Goal: Task Accomplishment & Management: Complete application form

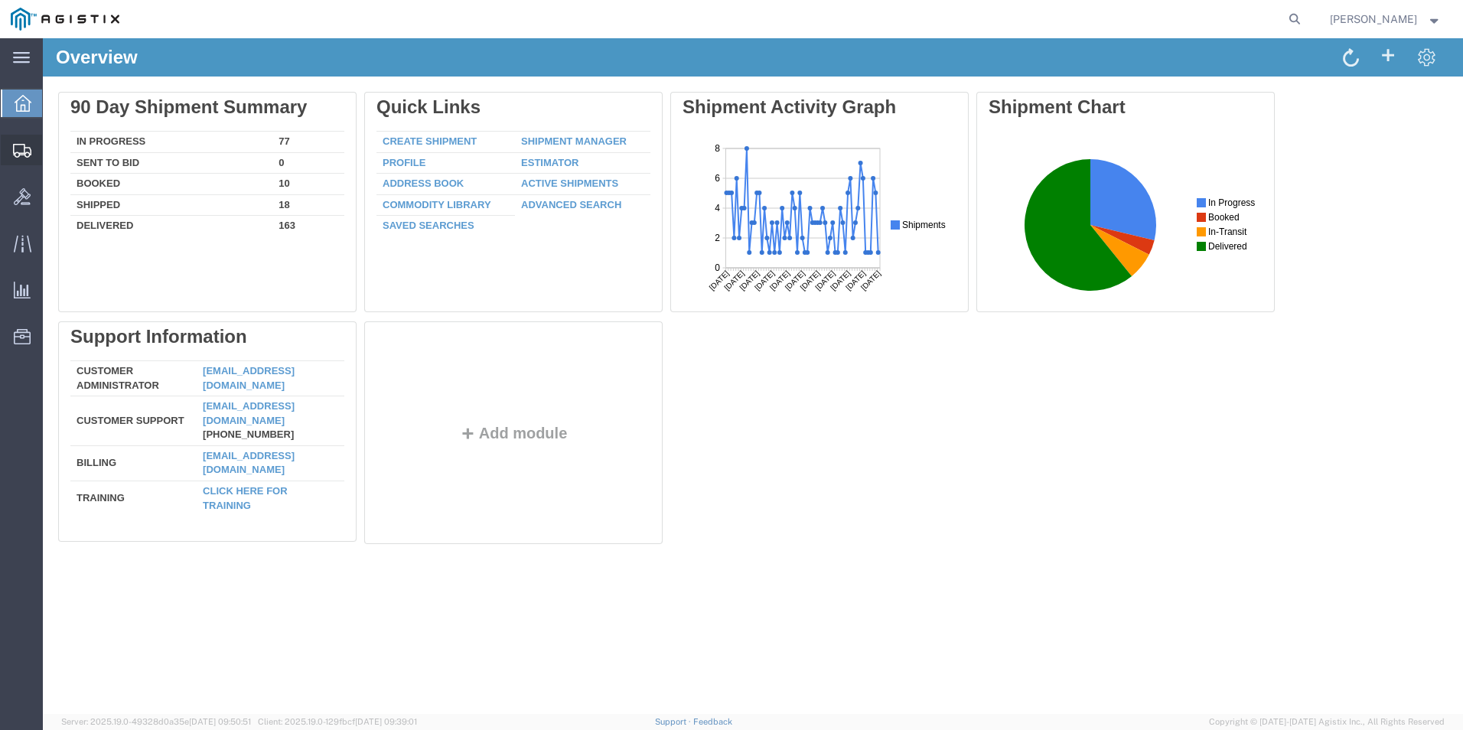
click at [0, 0] on span "Create Shipment" at bounding box center [0, 0] width 0 height 0
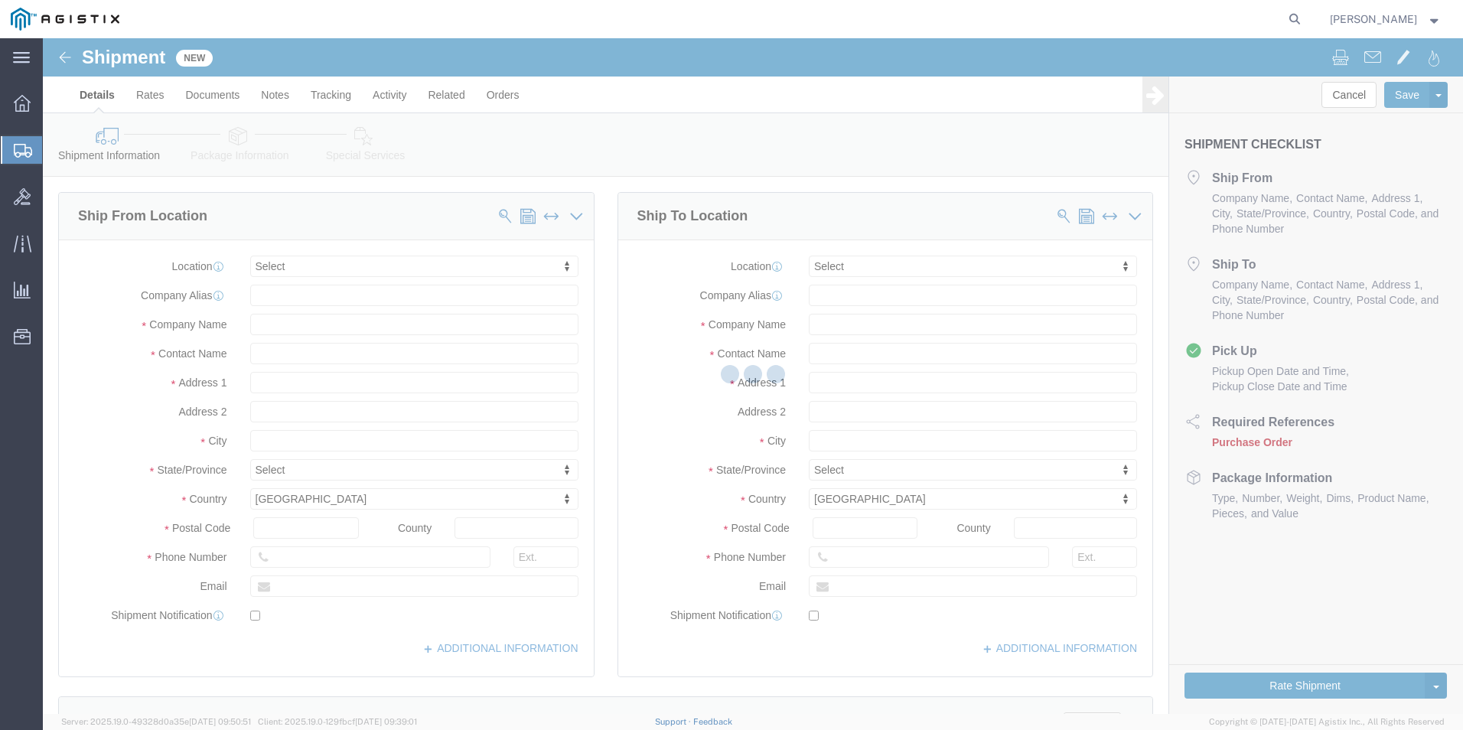
select select
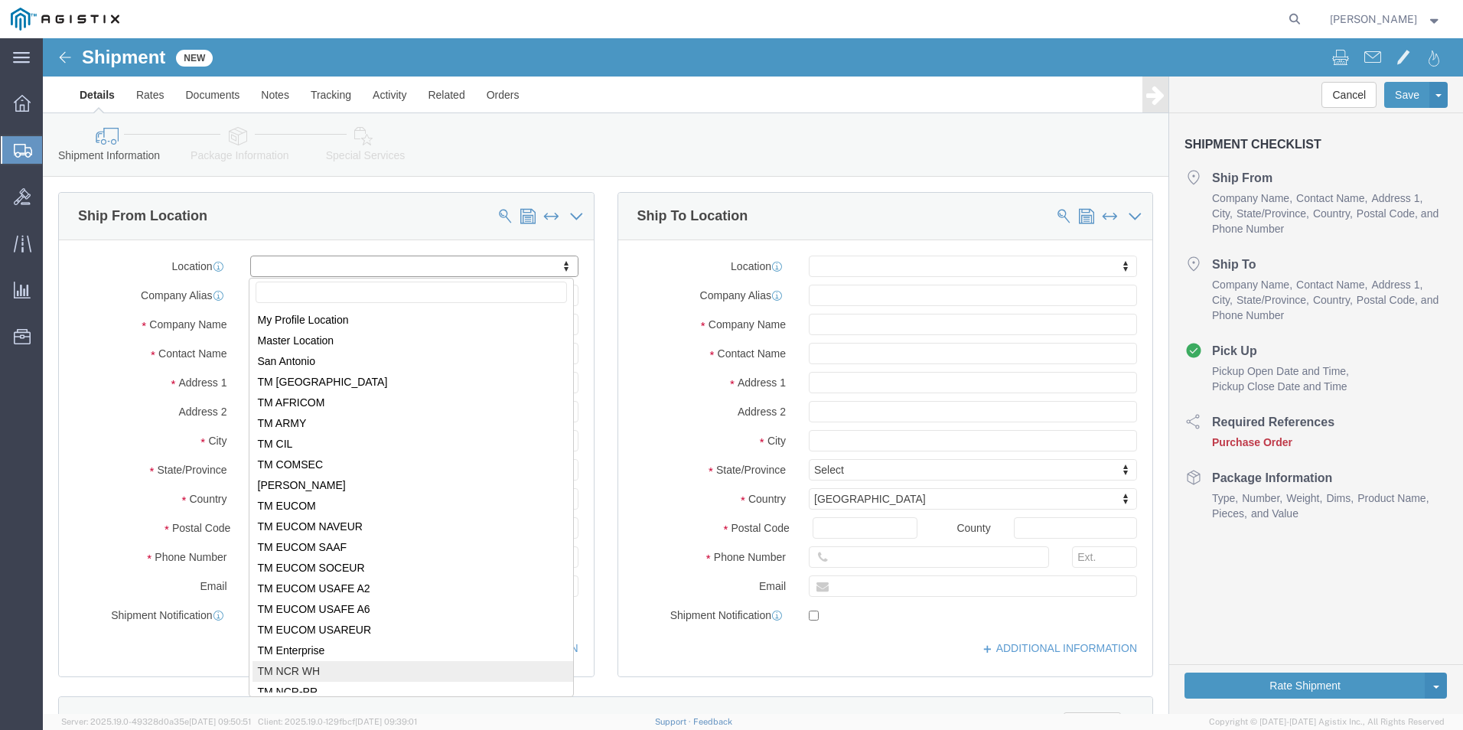
select select "69651"
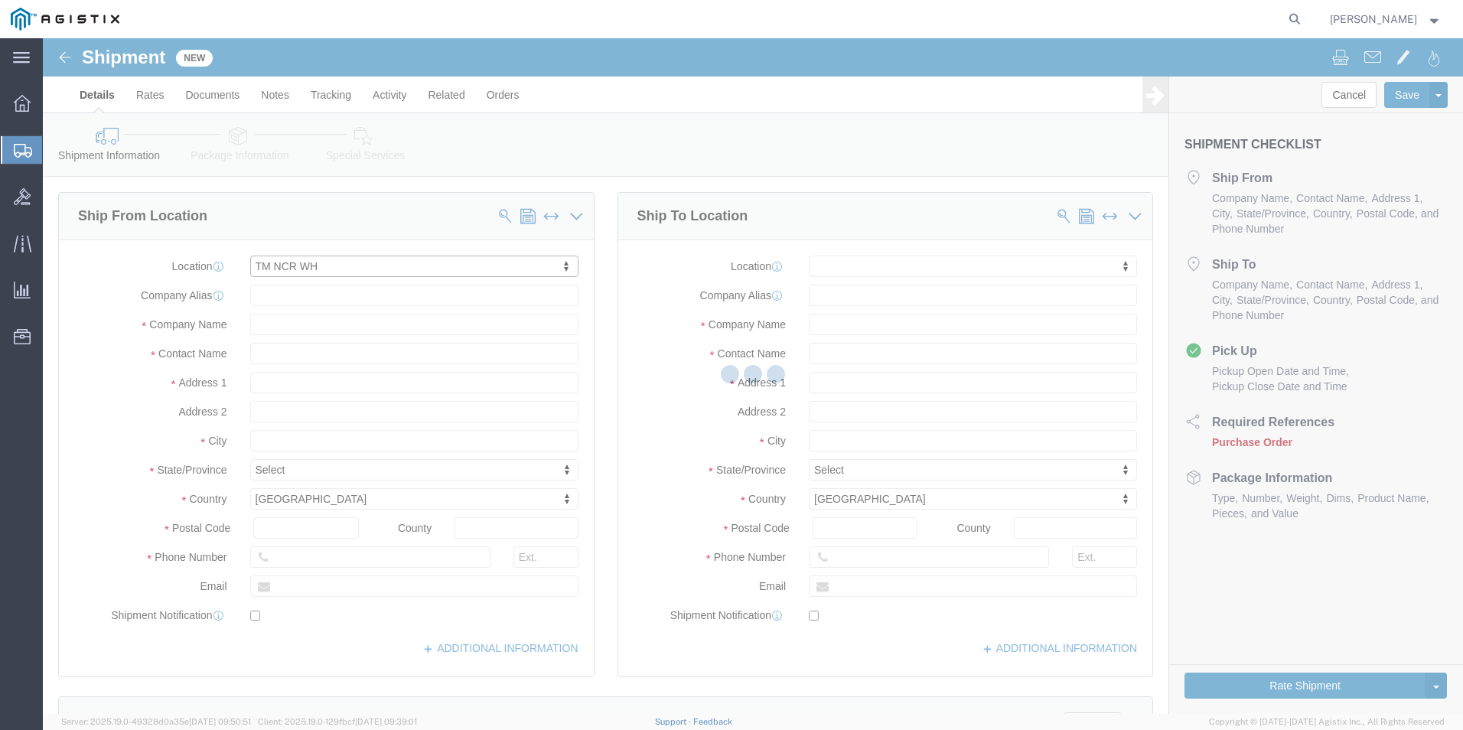
type input "[STREET_ADDRESS][PERSON_NAME]"
type input "22180"
type input "USBICES-X"
type input "[GEOGRAPHIC_DATA]"
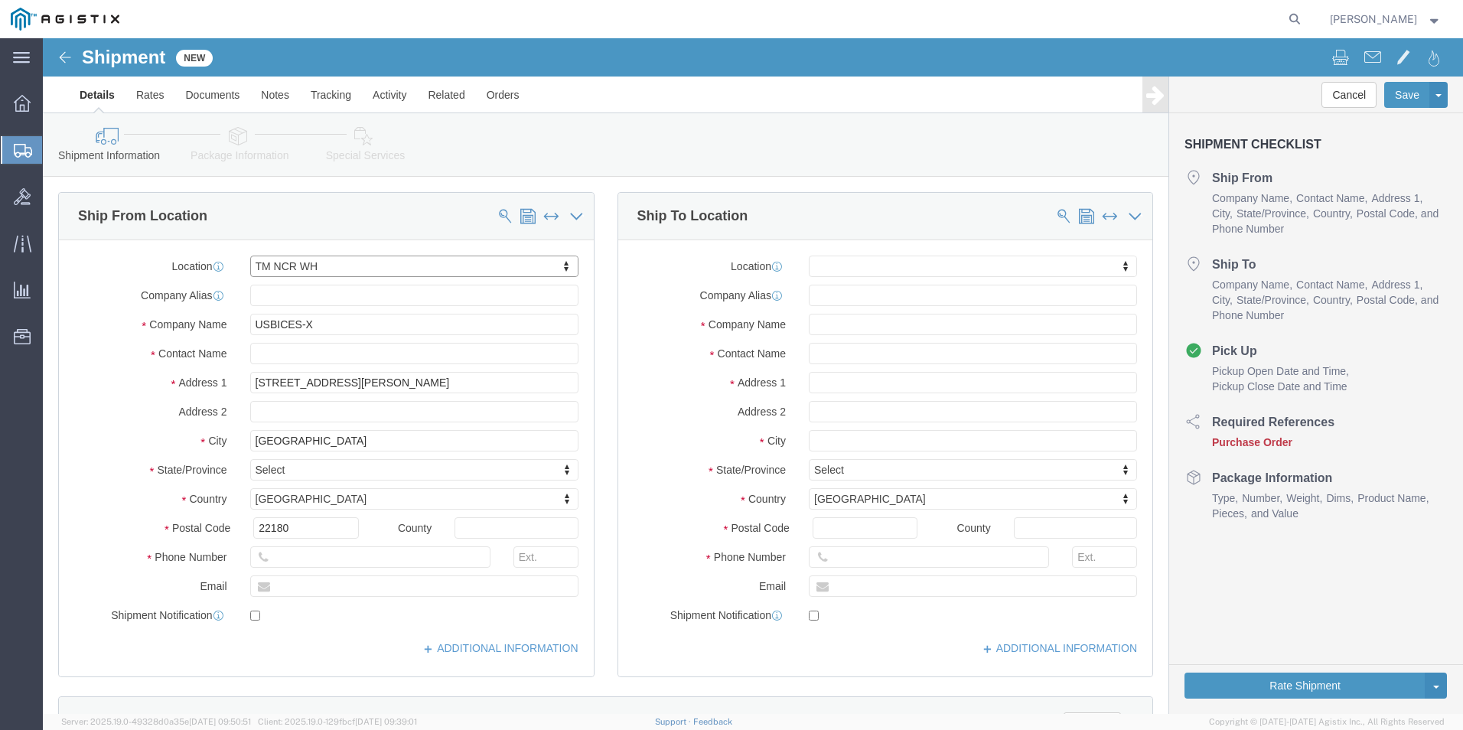
select select "VA"
click input "text"
type input "[PERSON_NAME]"
type input "5713095744"
type input "[EMAIL_ADDRESS][DOMAIN_NAME]"
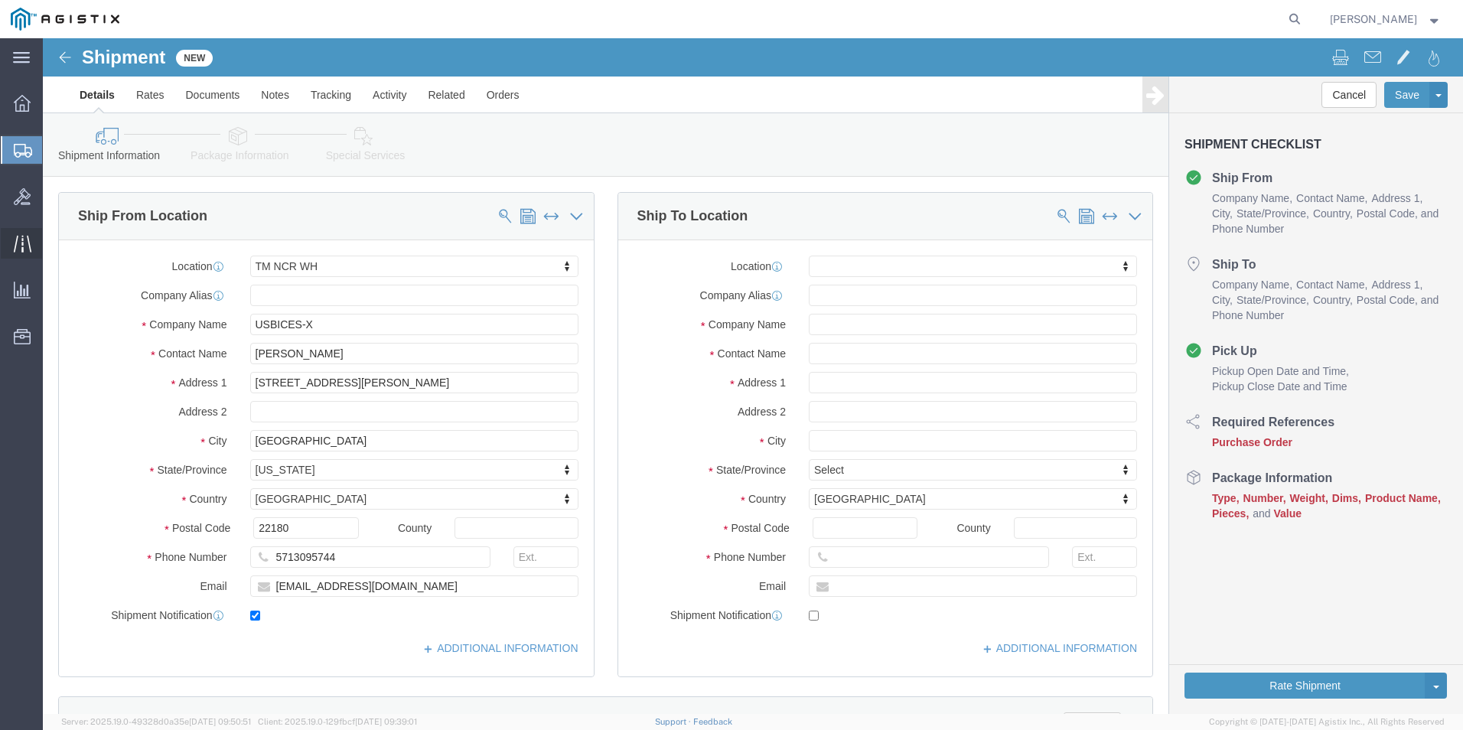
checkbox input "true"
click input "text"
paste input "[PERSON_NAME]"
type input "[PERSON_NAME]"
click input "text"
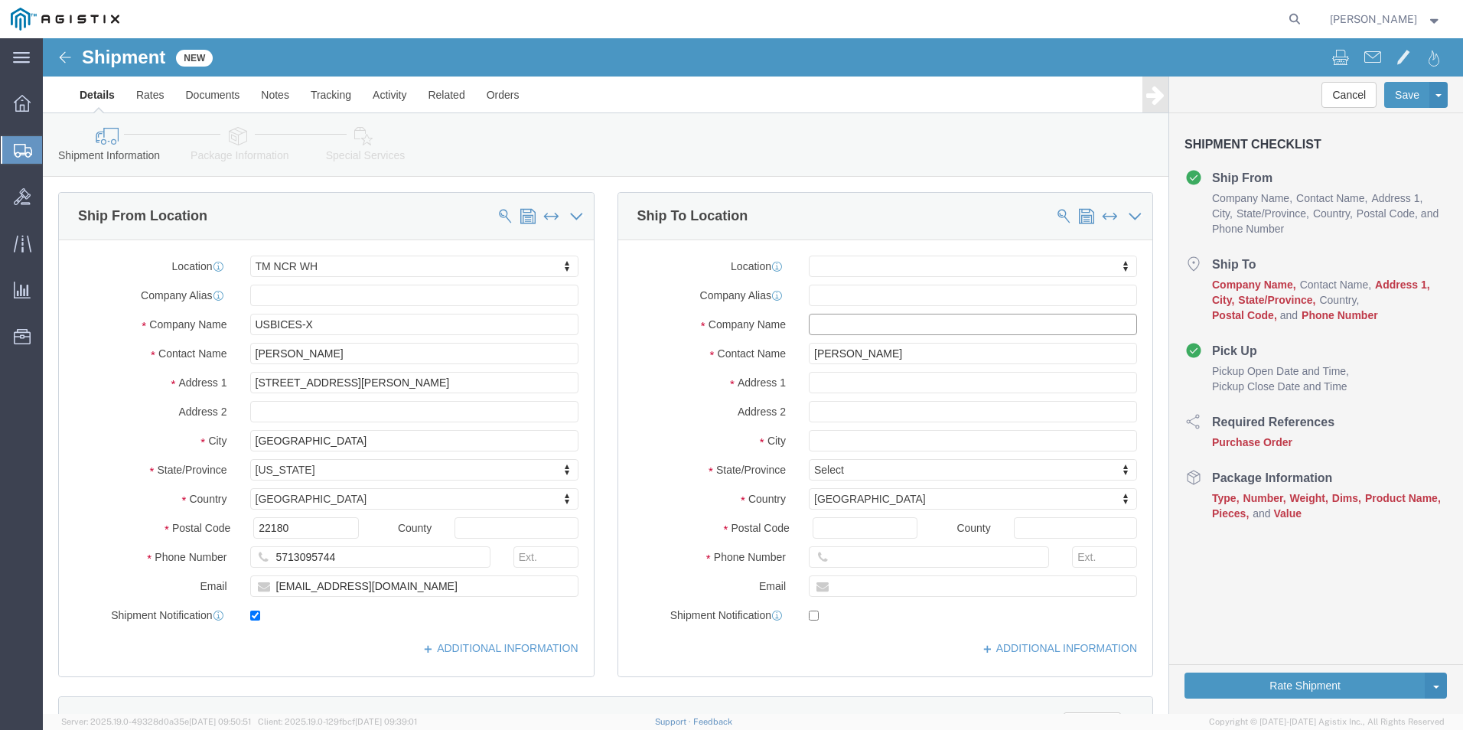
paste input "Customer Service Tech"
click input "Customer Service Tech"
paste input "ADVANCED PROGRAMS, INC."
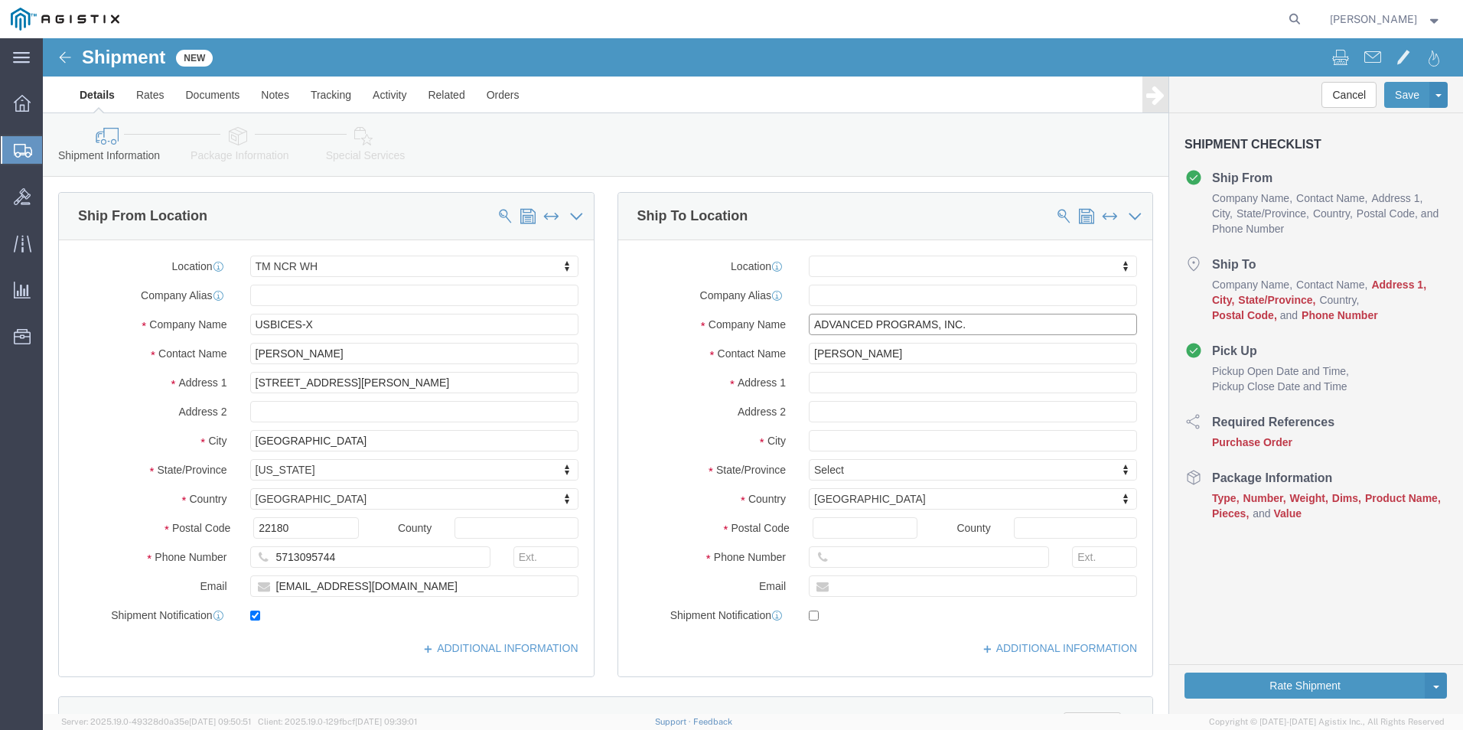
type input "ADVANCED PROGRAMS, INC."
click input "text"
paste input "Customer Service Tech"
type input "Customer Service Tech"
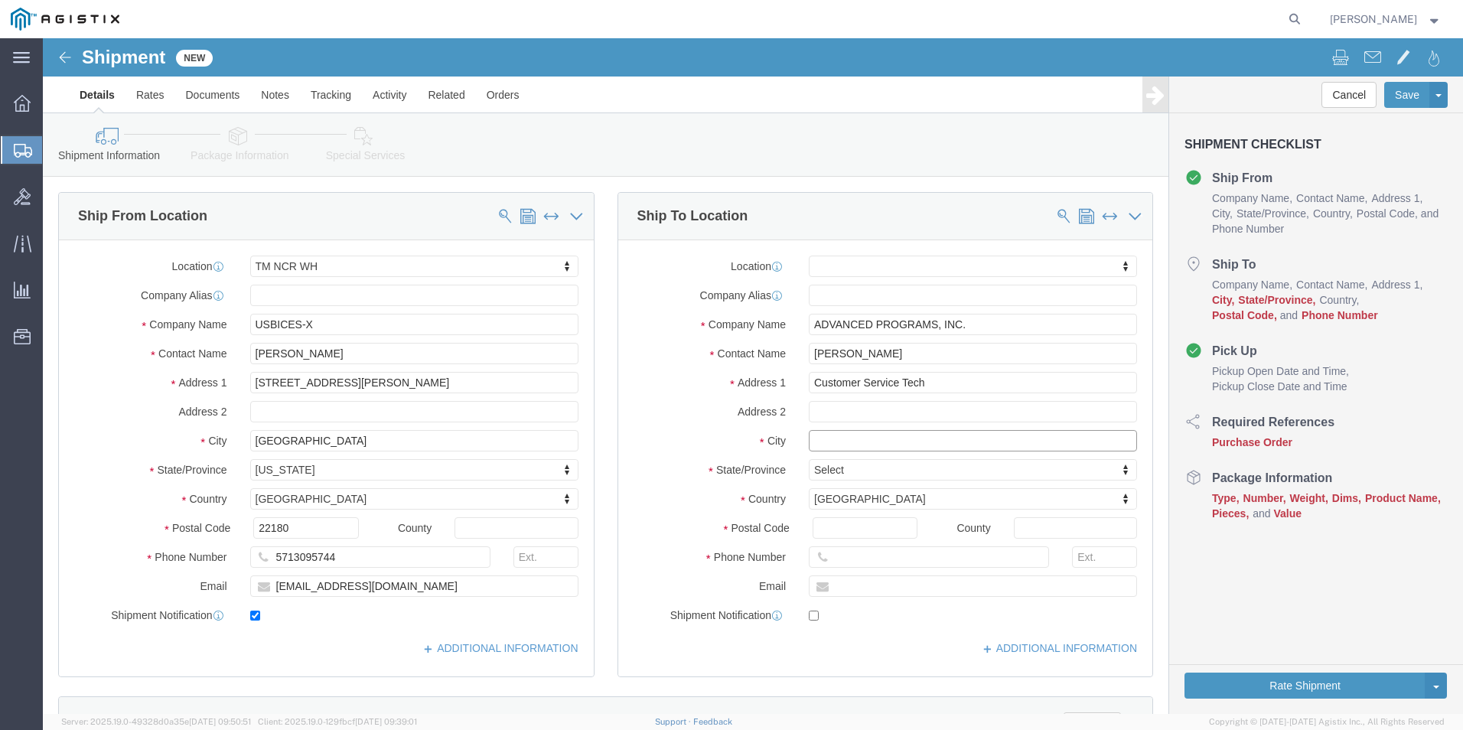
select select
click input "text"
paste input "[EMAIL_ADDRESS][DOMAIN_NAME]"
type input "[EMAIL_ADDRESS][DOMAIN_NAME]"
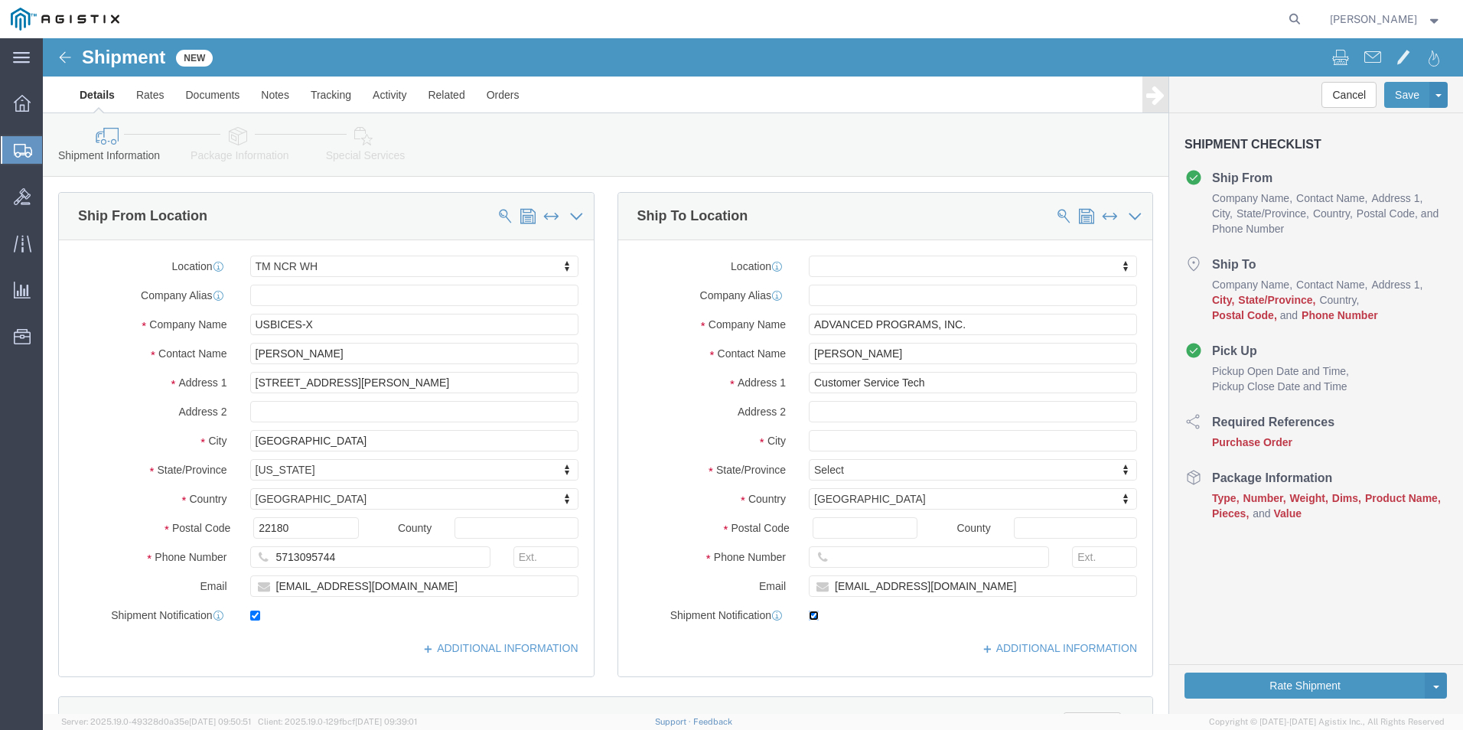
click input "checkbox"
checkbox input "true"
click input "text"
paste input "410.312.5866"
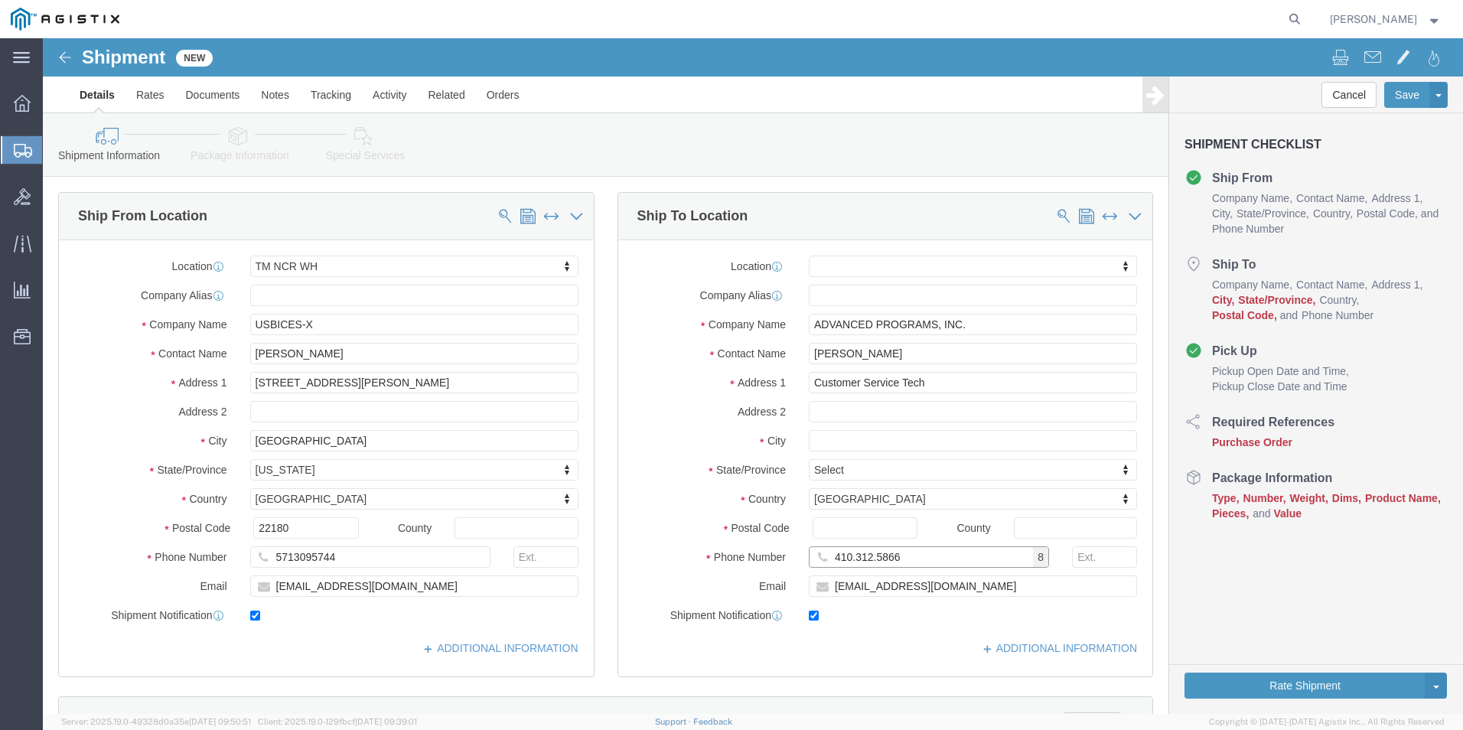
type input "410.312.5866"
drag, startPoint x: 898, startPoint y: 345, endPoint x: 757, endPoint y: 342, distance: 140.8
click div "Customer Service Tech"
click div "Location My Profile Location Master Location [GEOGRAPHIC_DATA] TM [GEOGRAPHIC_D…"
click input "[PERSON_NAME]"
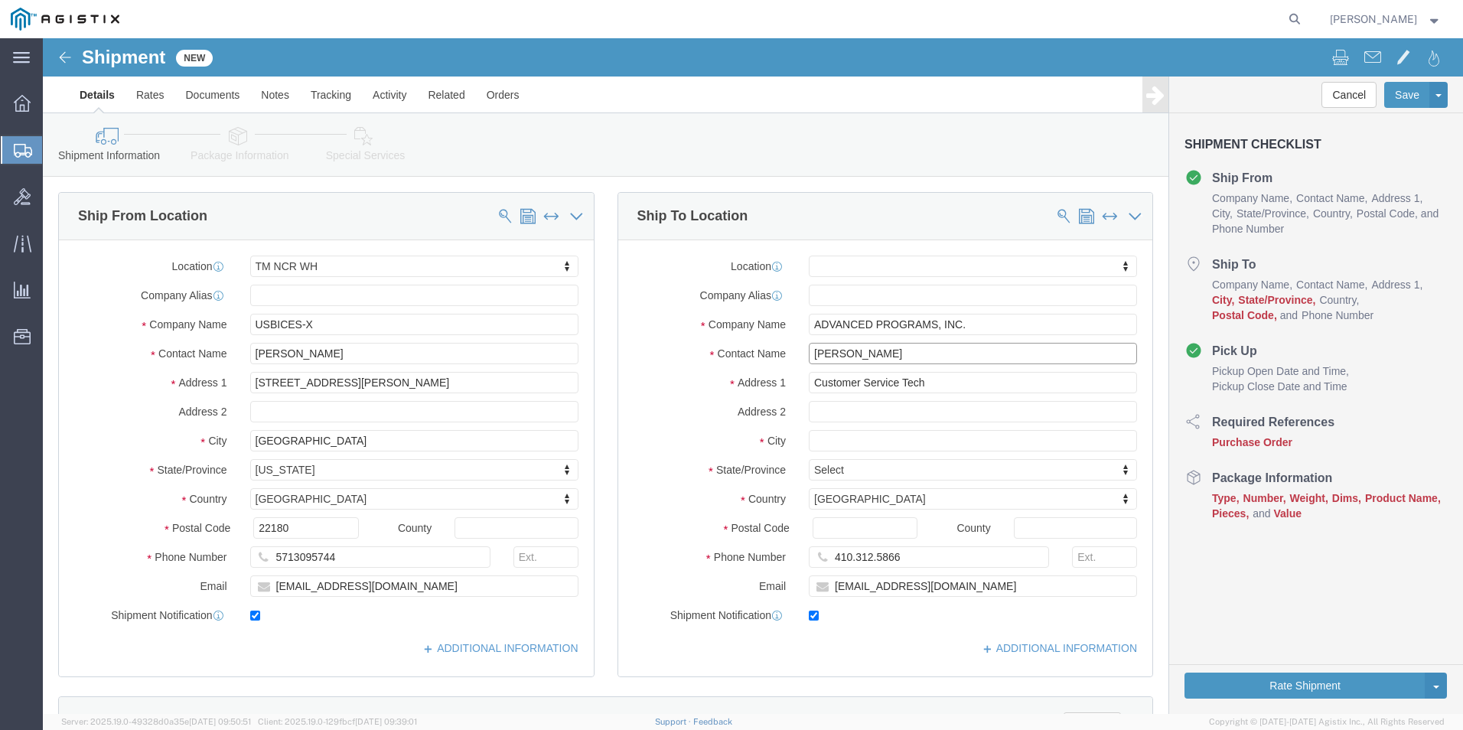
paste input "Customer Service Tech"
type input "[PERSON_NAME] Customer Service Tech"
drag, startPoint x: 881, startPoint y: 337, endPoint x: 702, endPoint y: 357, distance: 180.1
click div "Location My Profile Location Master Location [GEOGRAPHIC_DATA] TM [GEOGRAPHIC_D…"
select select
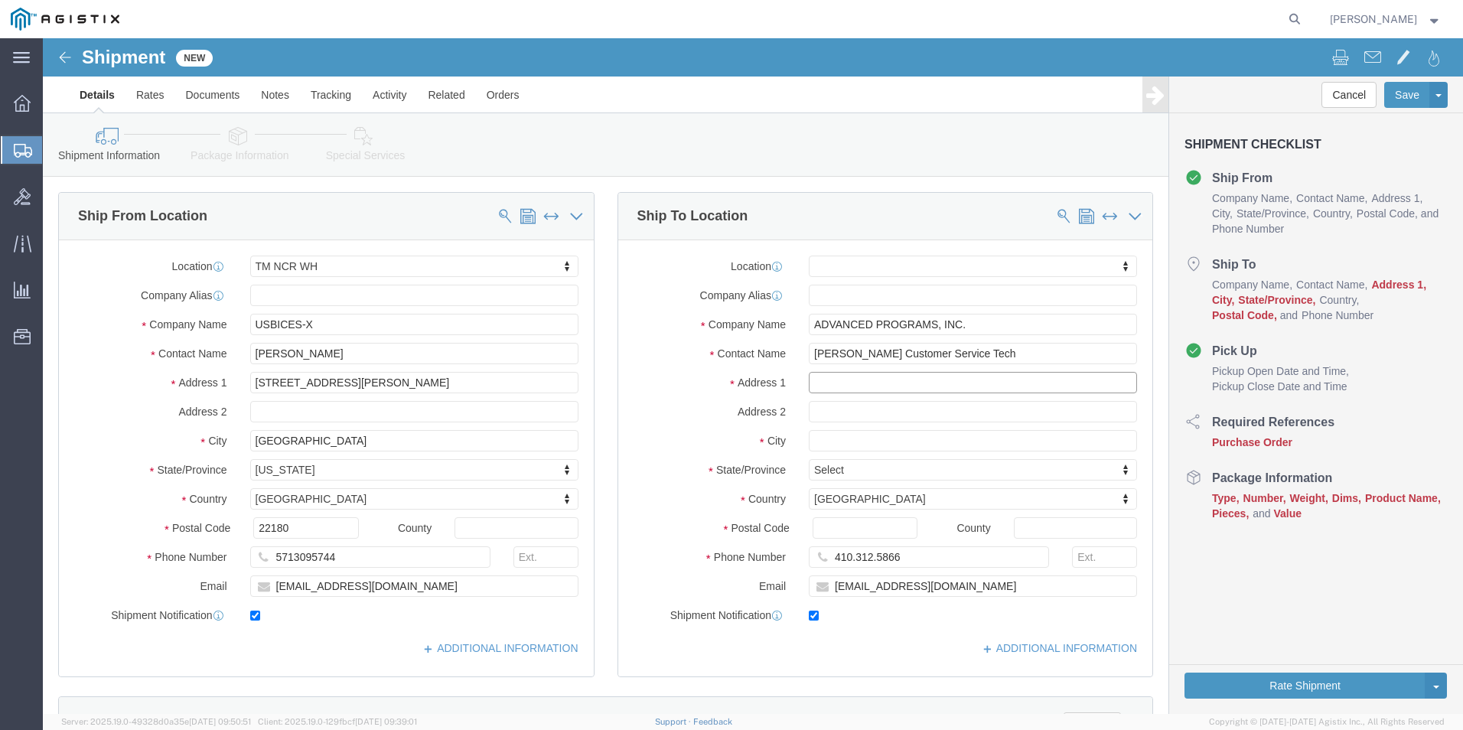
click input "text"
paste input "[STREET_ADDRESS] A"
drag, startPoint x: 907, startPoint y: 345, endPoint x: 876, endPoint y: 346, distance: 30.6
click input "[STREET_ADDRESS] A"
type input "[STREET_ADDRESS] A"
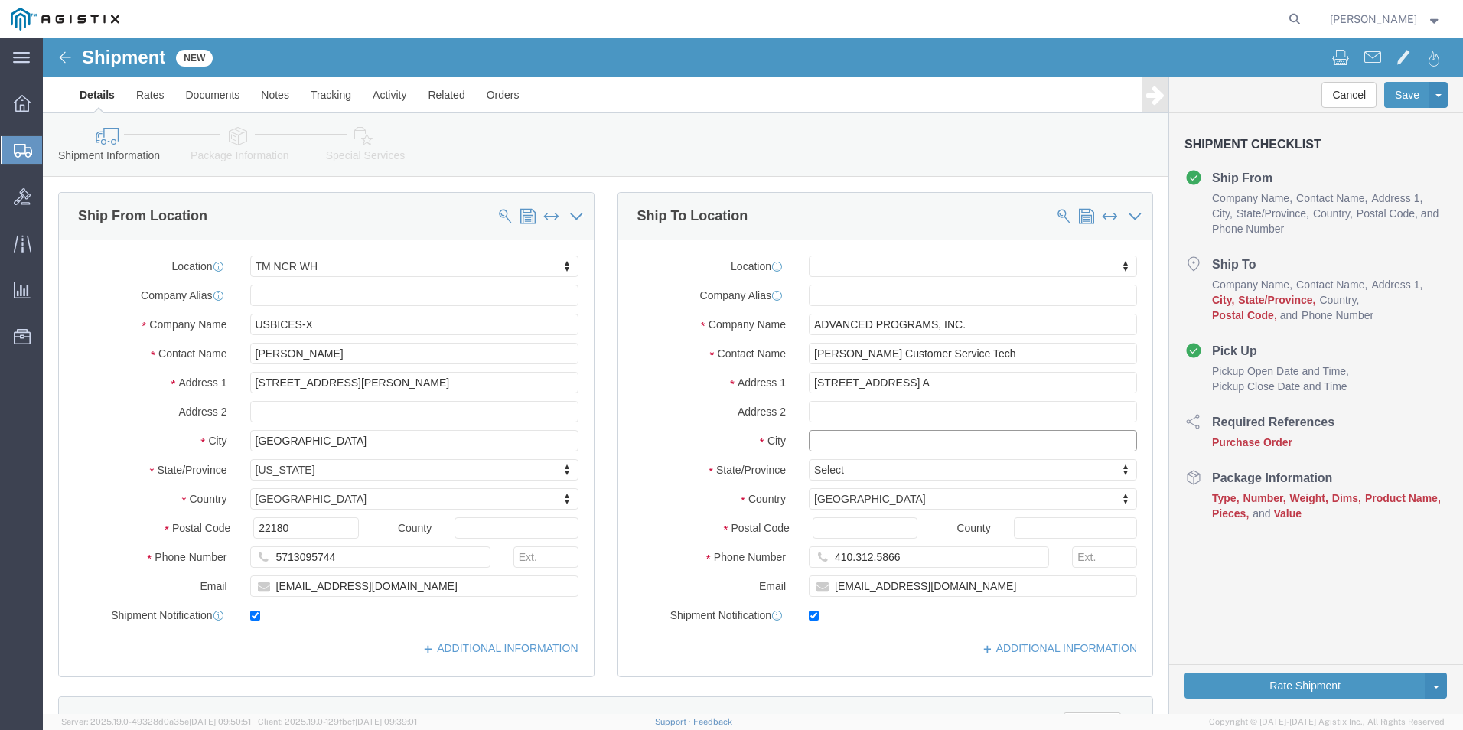
select select
click input "text"
paste input "Columbia,"
type input "Columbia"
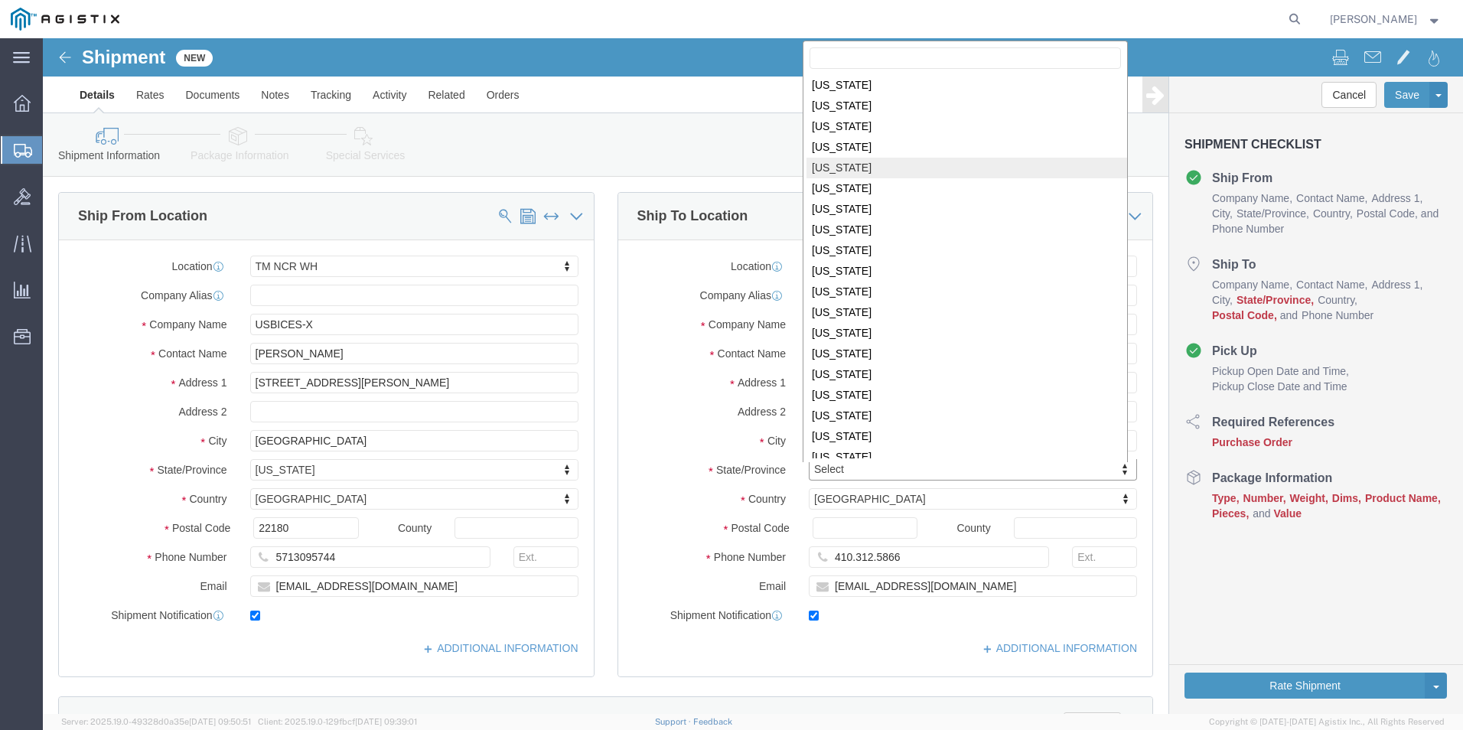
scroll to position [385, 0]
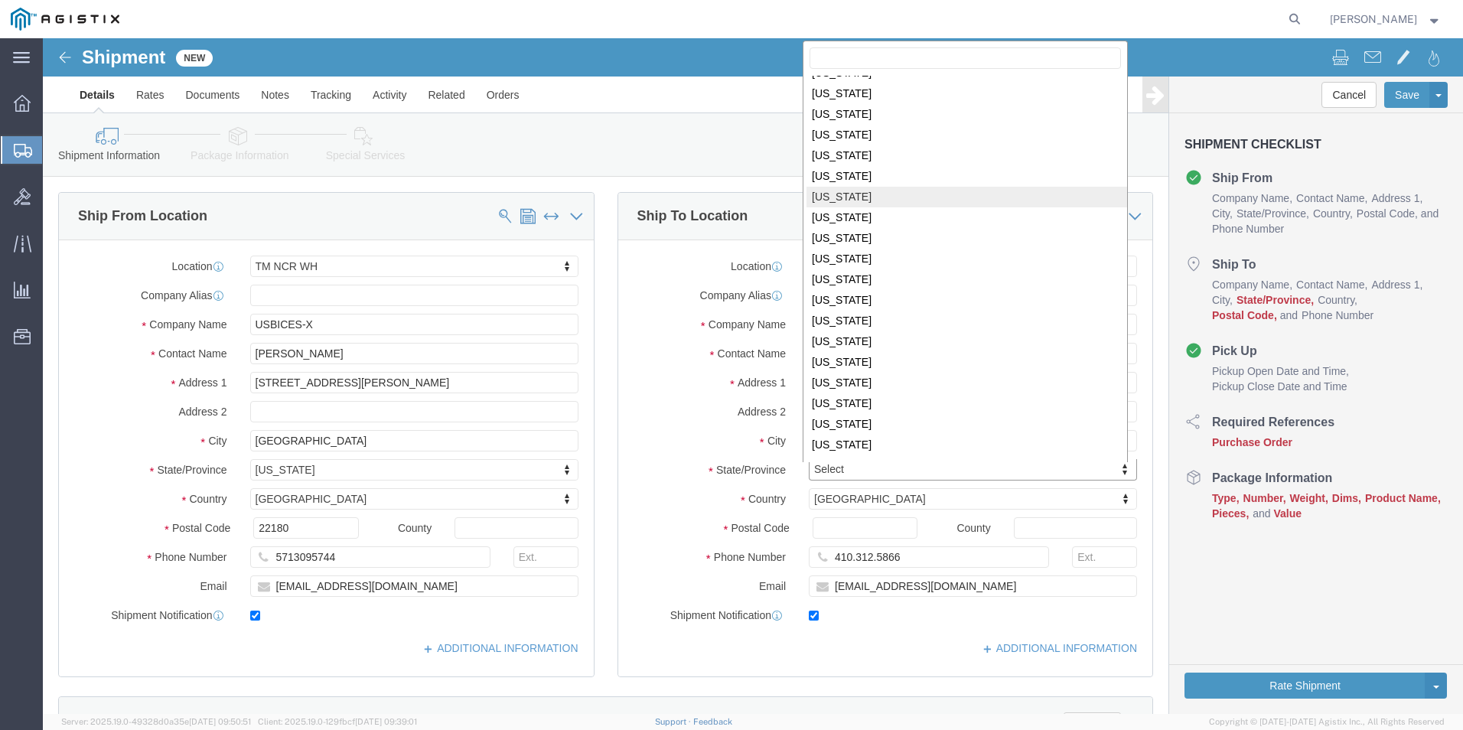
select select
select select "MD"
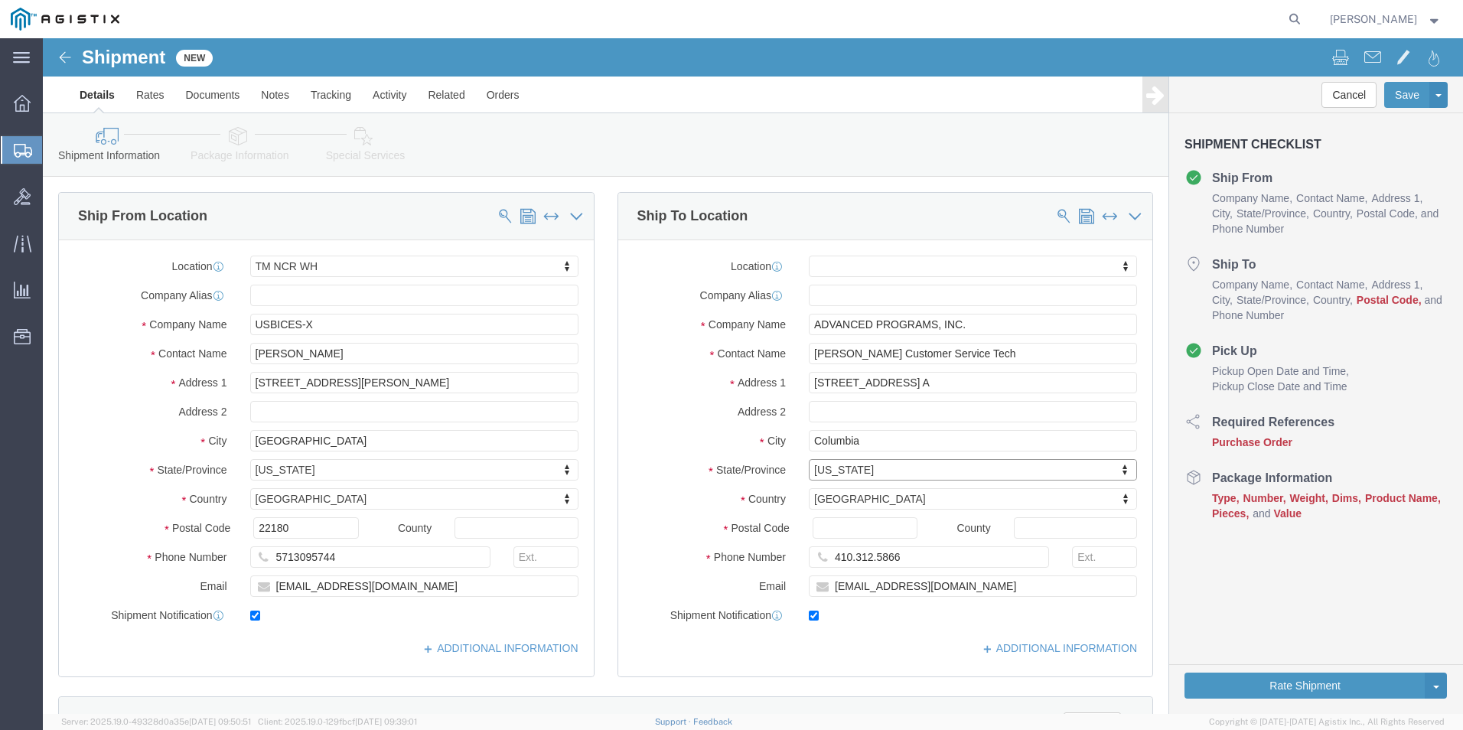
click div "Postal Code"
click input "Postal Code"
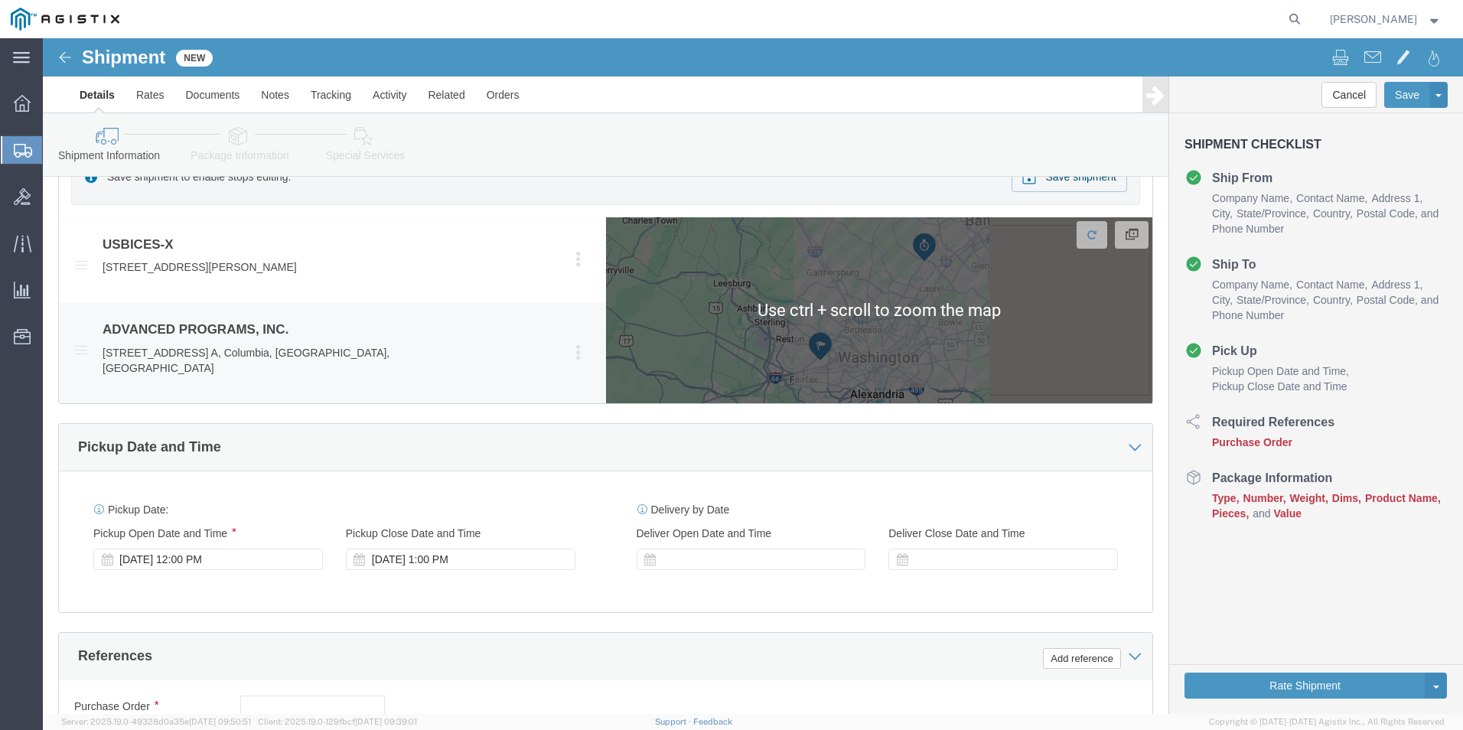
scroll to position [765, 0]
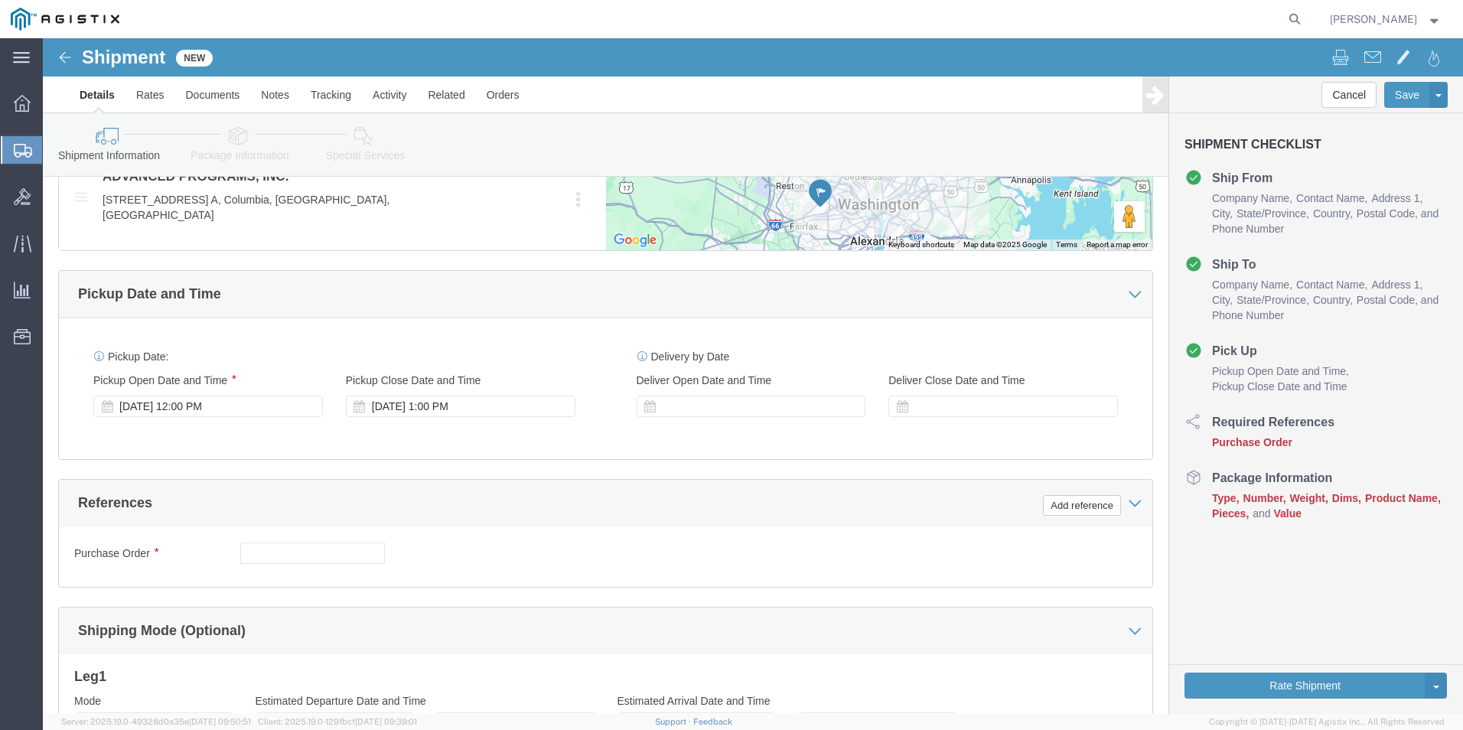
type input "21046"
select select
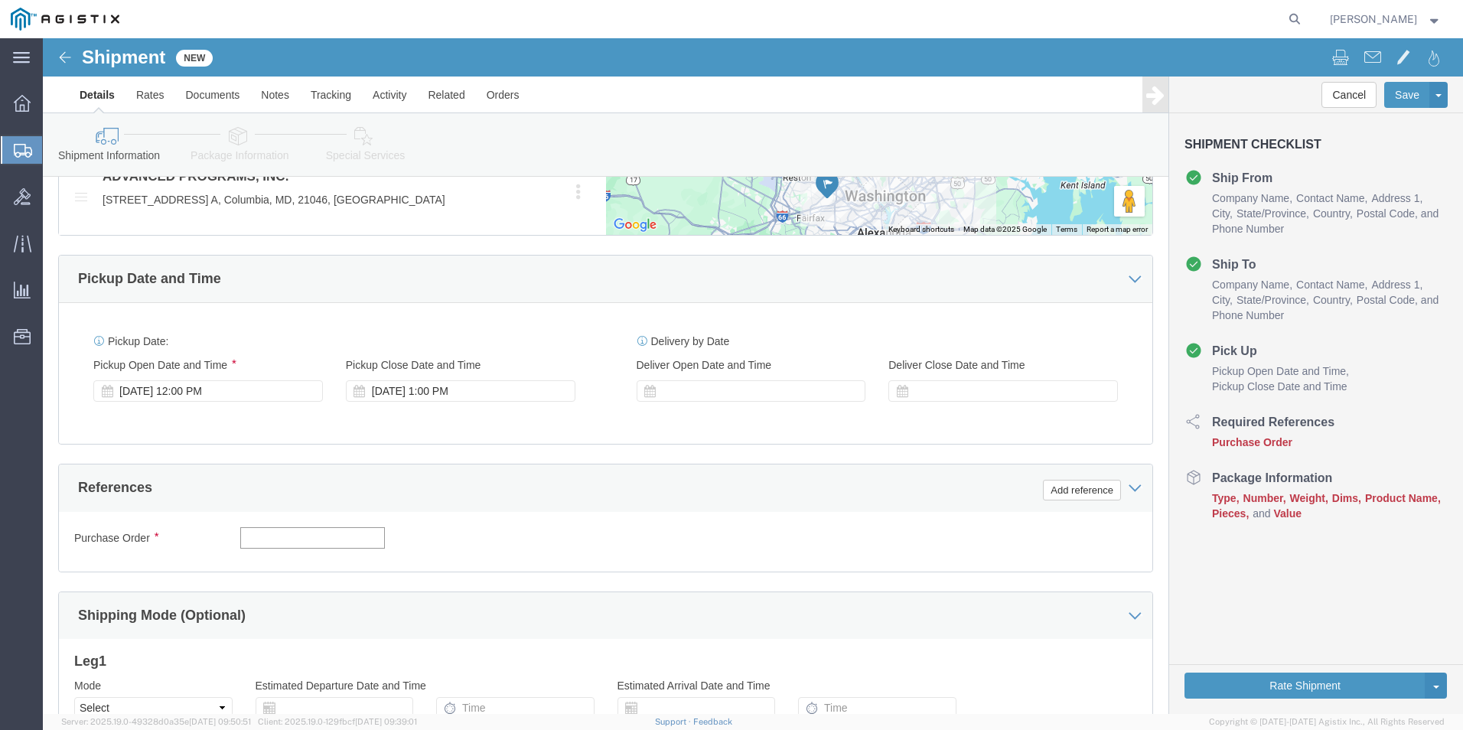
click input "text"
type input "GDIT-54526"
click button "Add reference"
click select "Select Account Type Activity ID Airline Appointment Number ASN Batch Request # …"
select select "PURCHORD"
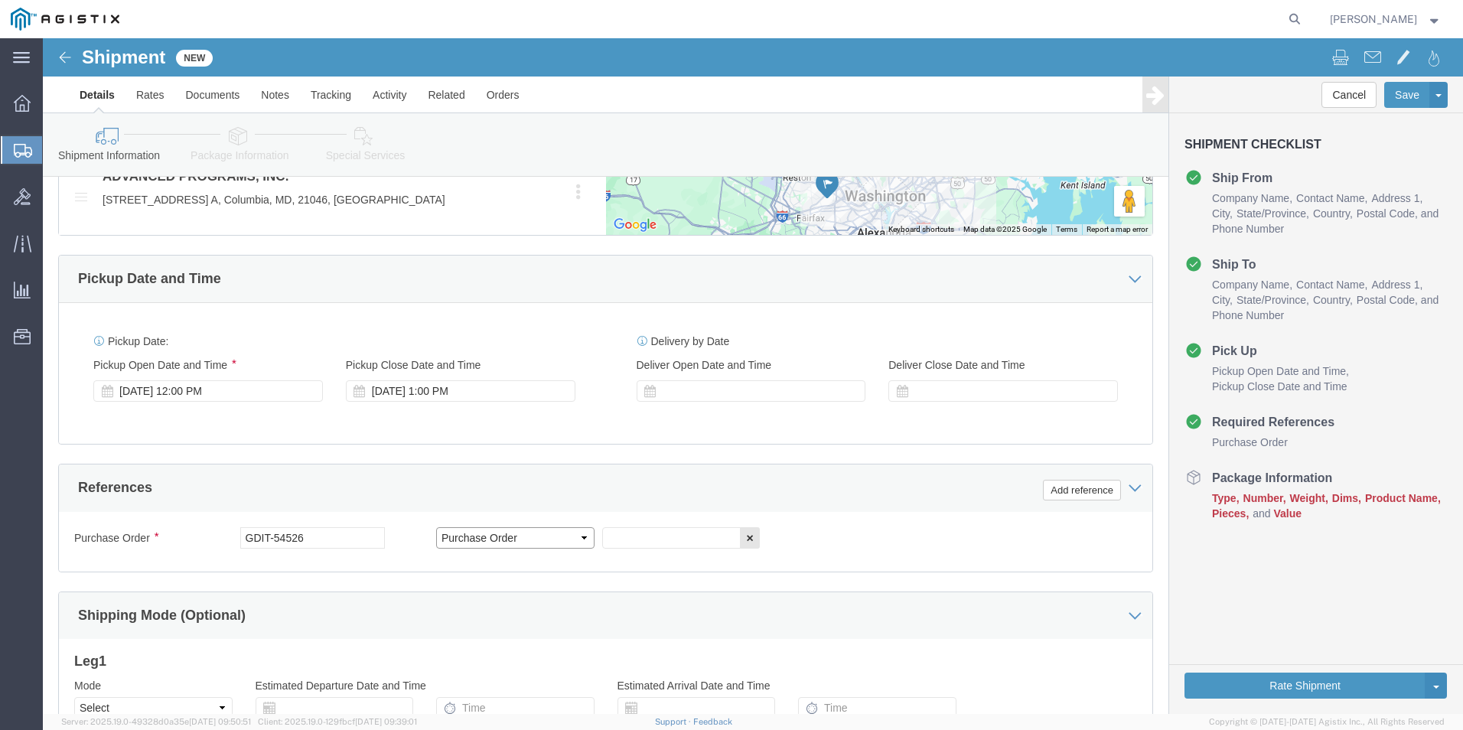
click select "Select Account Type Activity ID Airline Appointment Number ASN Batch Request # …"
click input "text"
paste input "RMA CR25-2255"
type input "RMA CR25-2255"
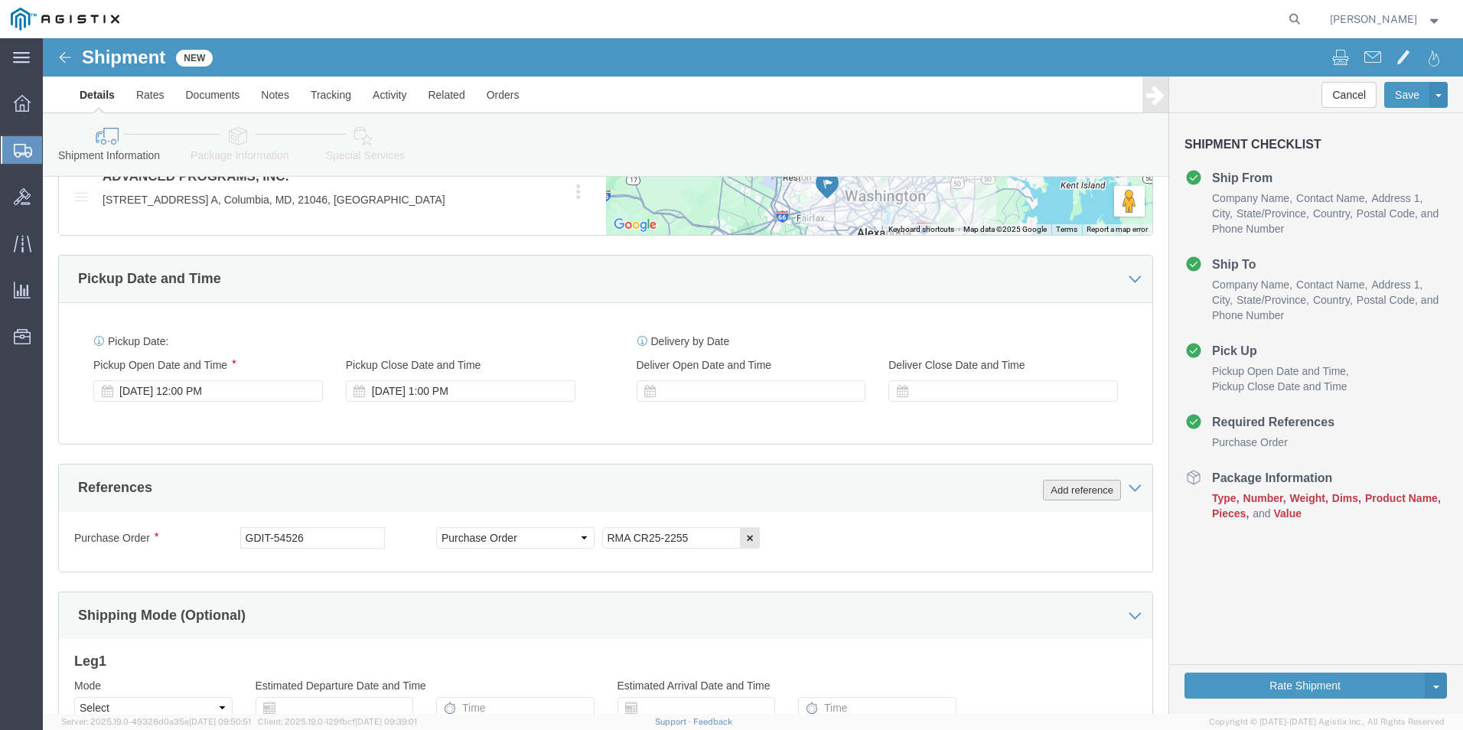
click button "Add reference"
click select "Select Account Type Activity ID Airline Appointment Number ASN Batch Request # …"
select select "PURCHORD"
click select "Select Account Type Activity ID Airline Appointment Number ASN Batch Request # …"
click input "text"
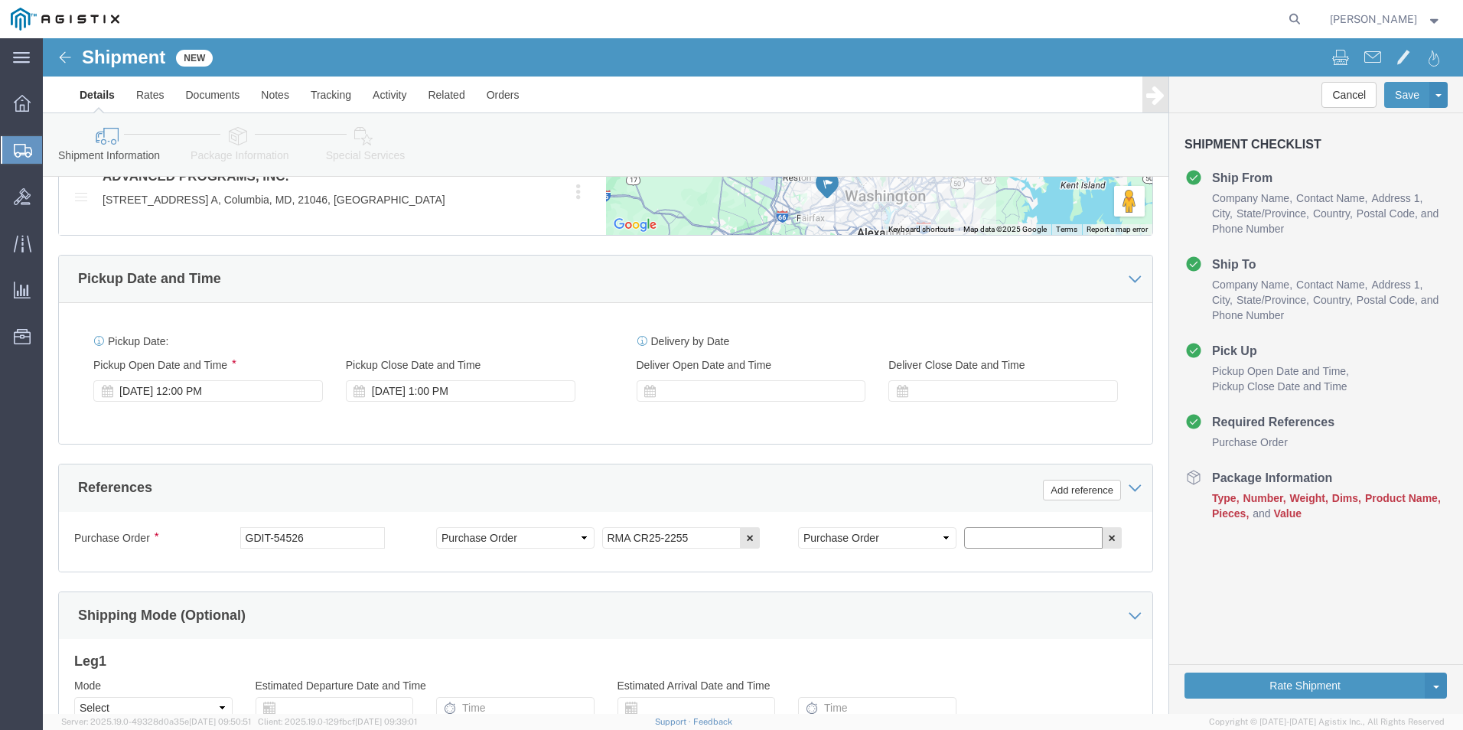
paste input "RMA CR25-2260"
type input "RMA CR25-2260"
click button "Add reference"
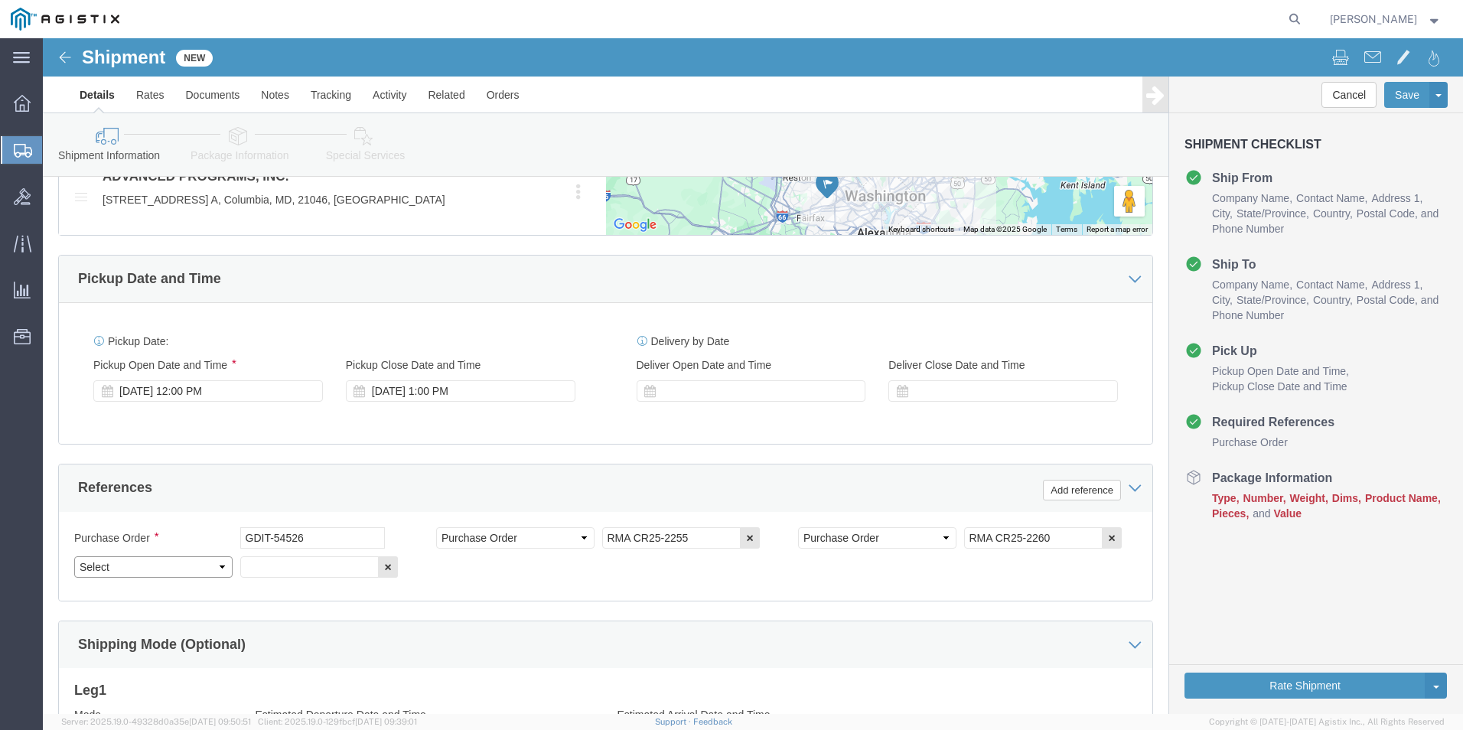
click select "Select Account Type Activity ID Airline Appointment Number ASN Batch Request # …"
select select "PURCHORD"
click select "Select Account Type Activity ID Airline Appointment Number ASN Batch Request # …"
click input "text"
paste input "RMA CR25-2256"
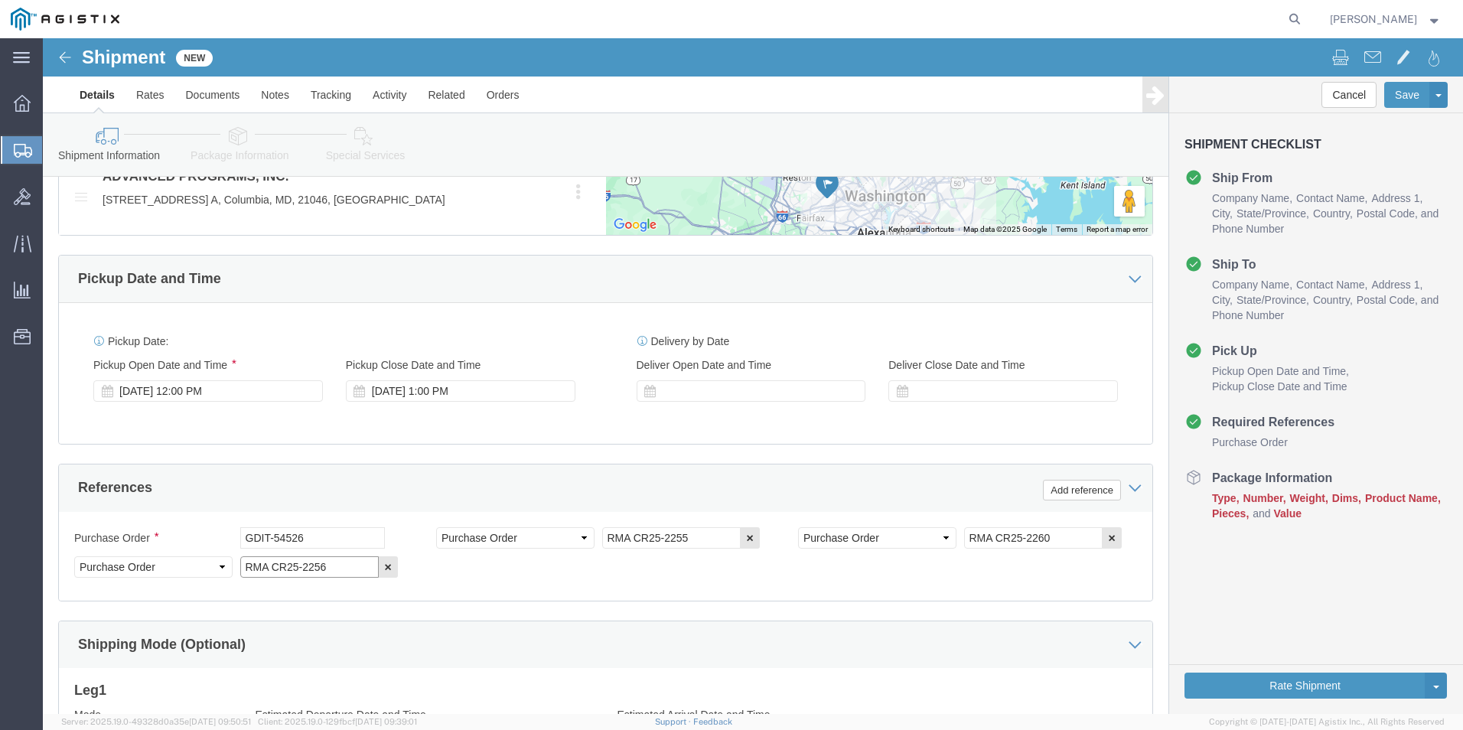
scroll to position [842, 0]
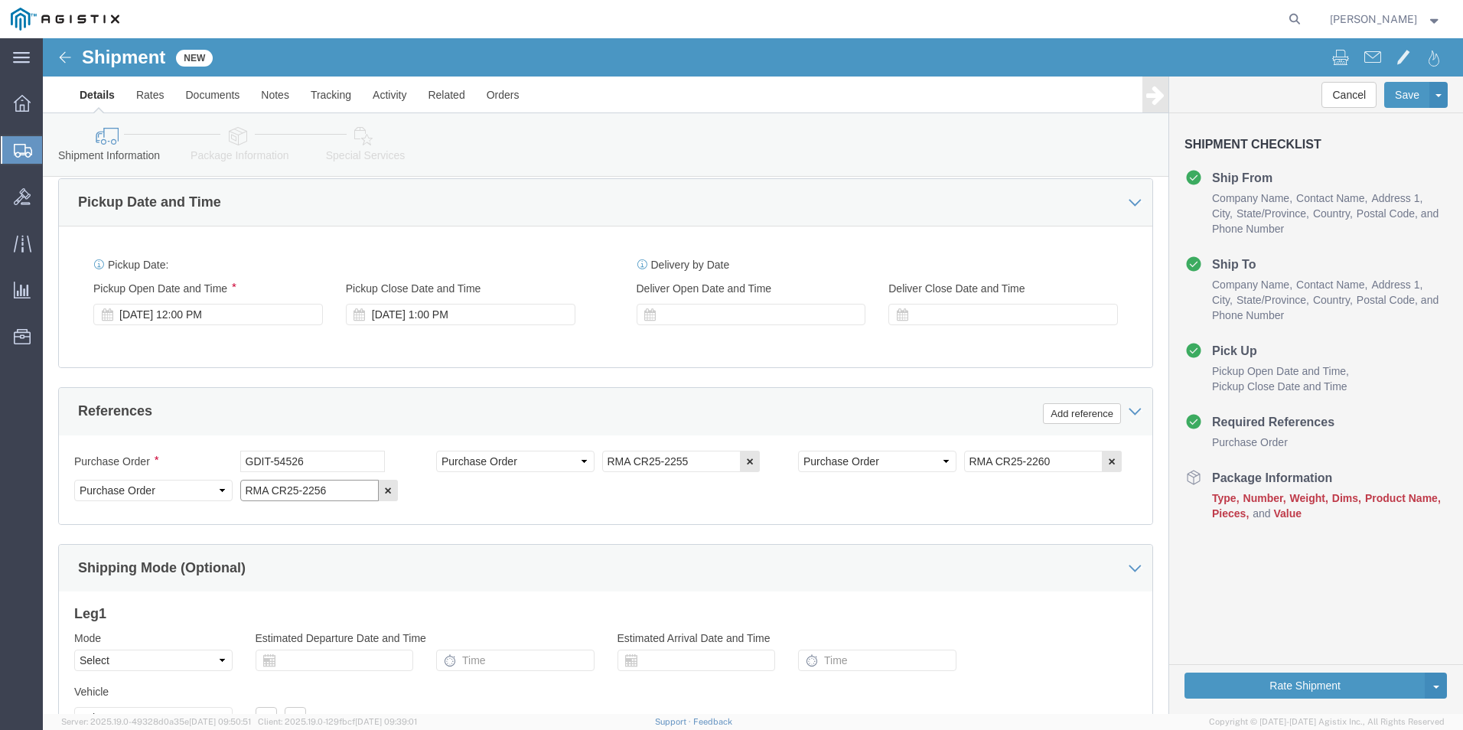
type input "RMA CR25-2256"
click icon
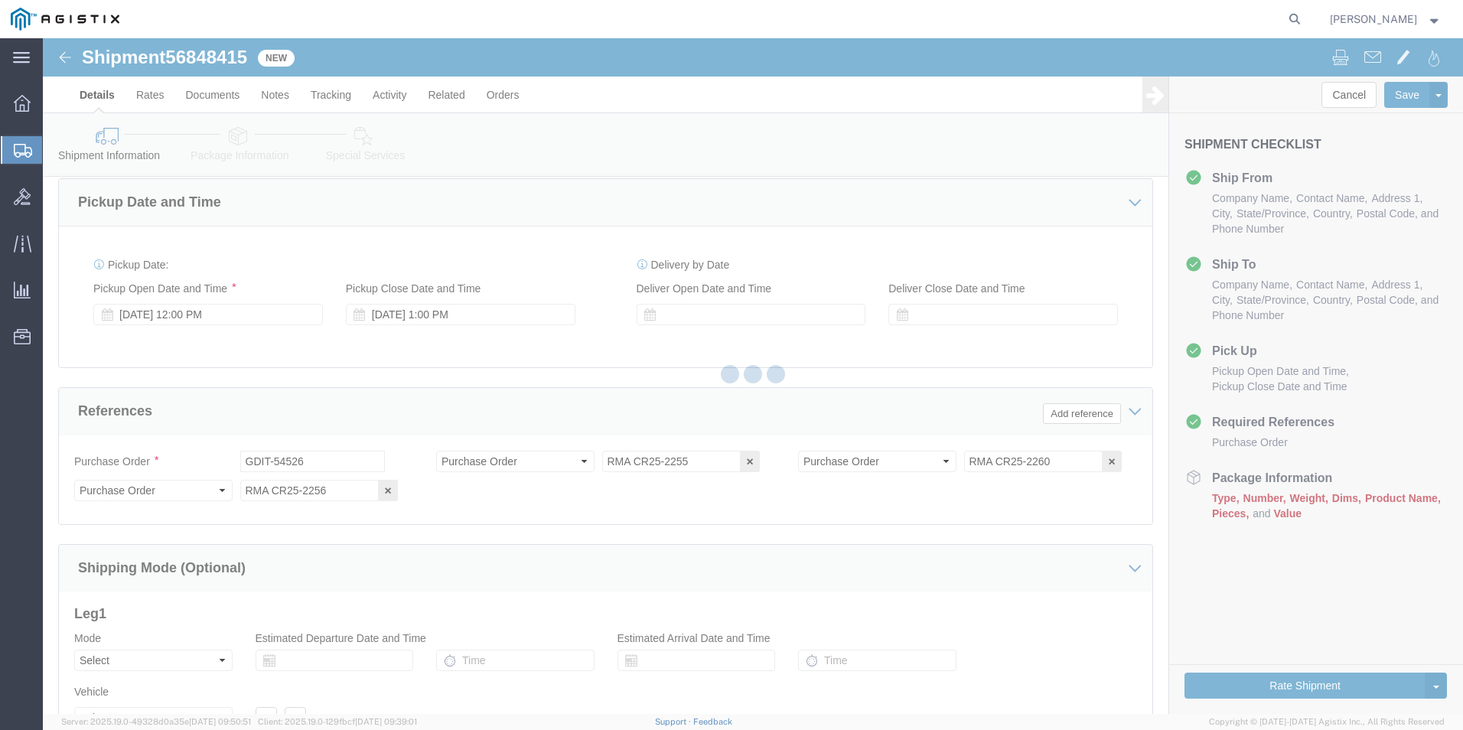
select select "69651"
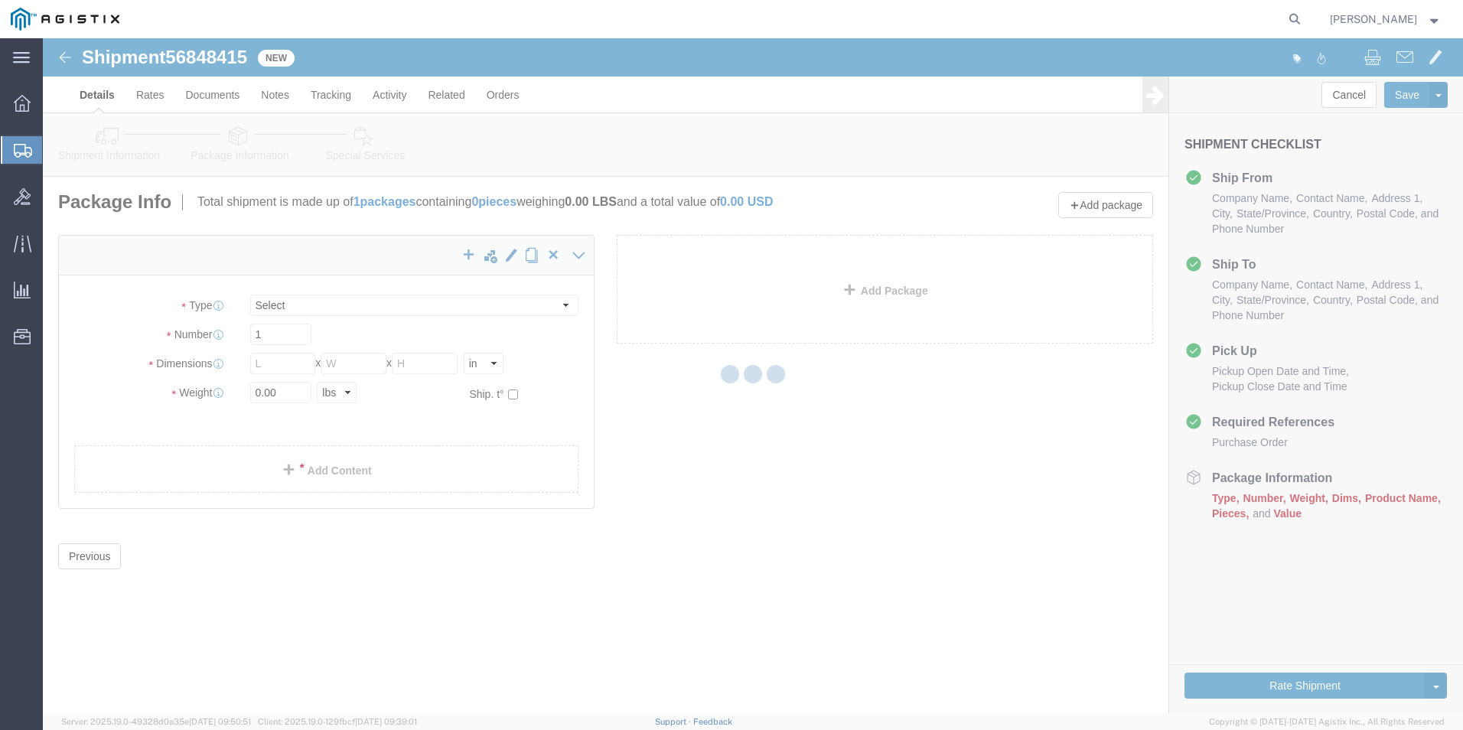
select select "CBOX"
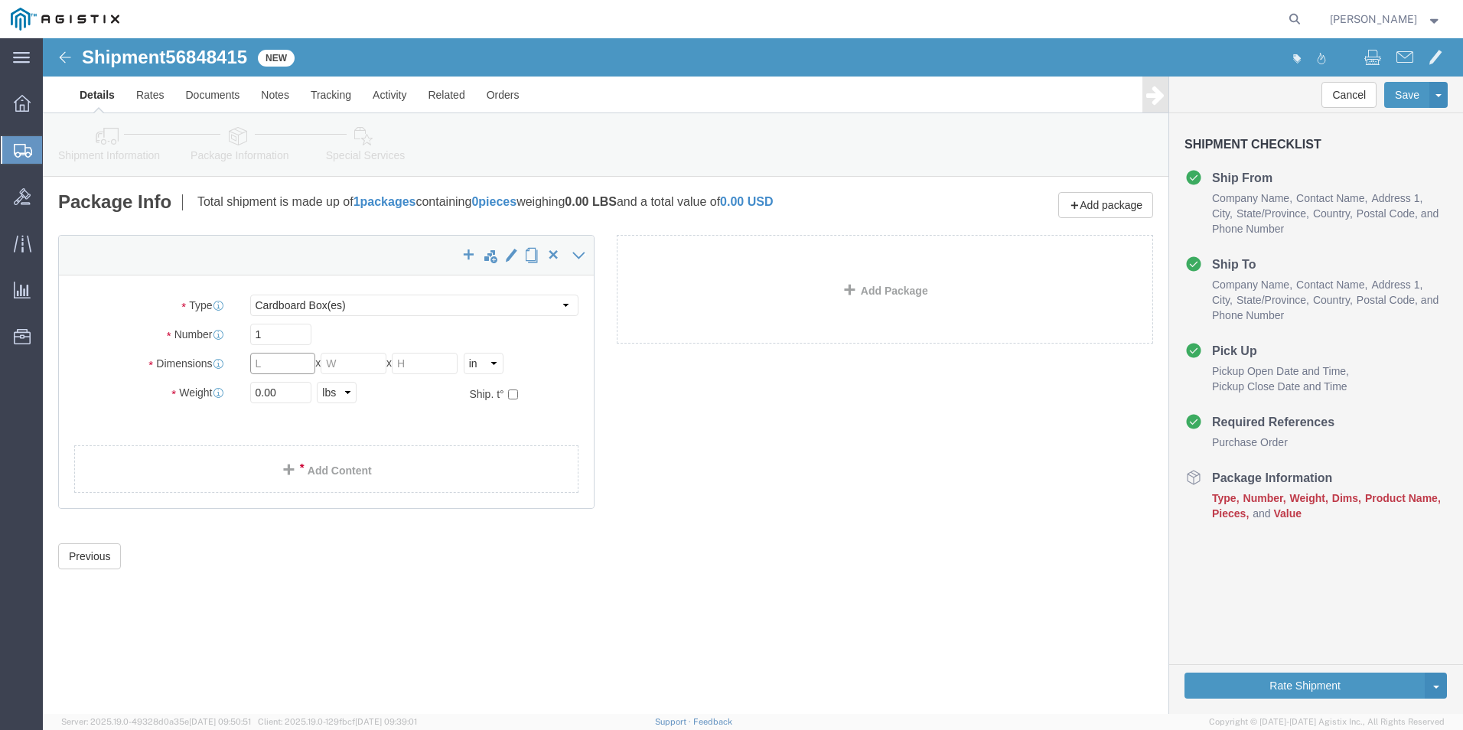
click input "text"
type input "20"
type input "17"
type input "15"
click input "0.00"
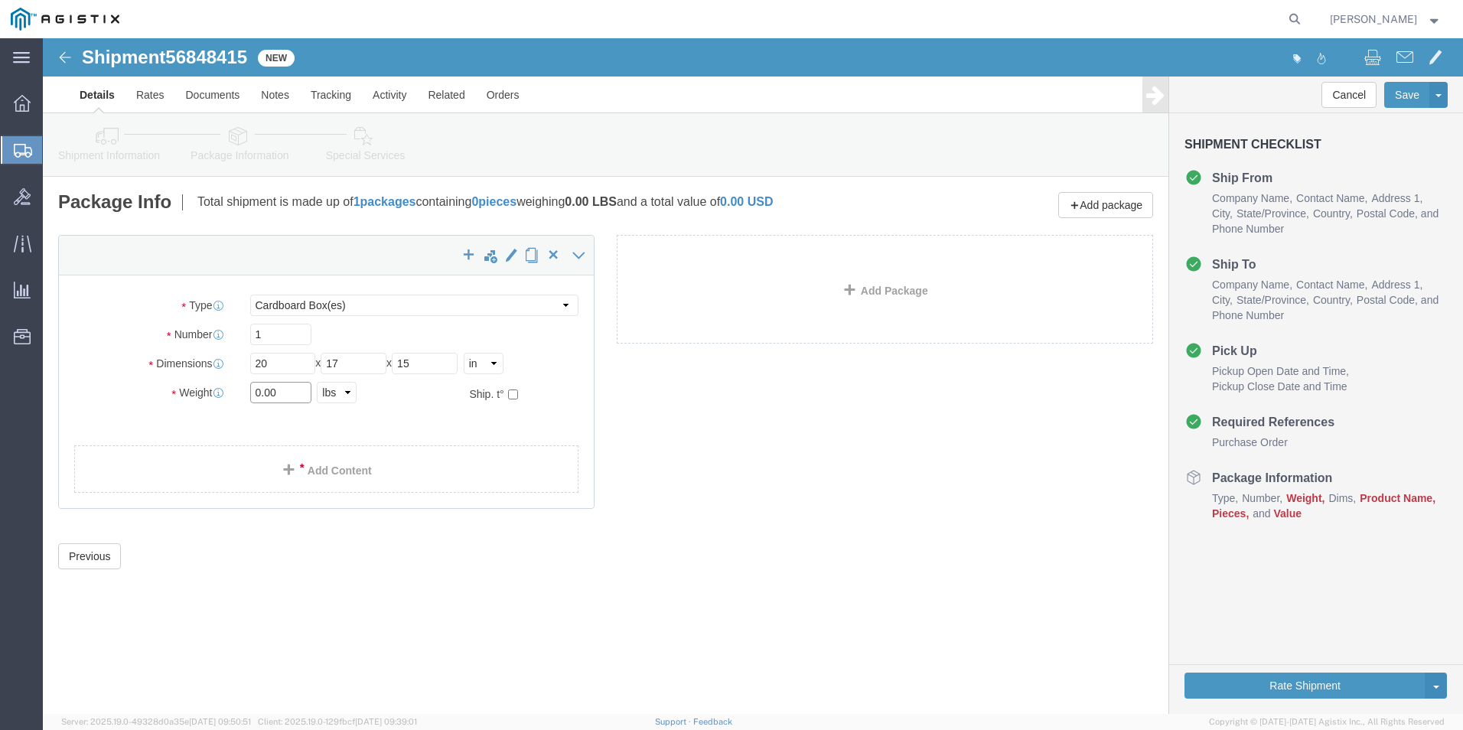
click input "0.00"
type input "21"
click link "Add Content"
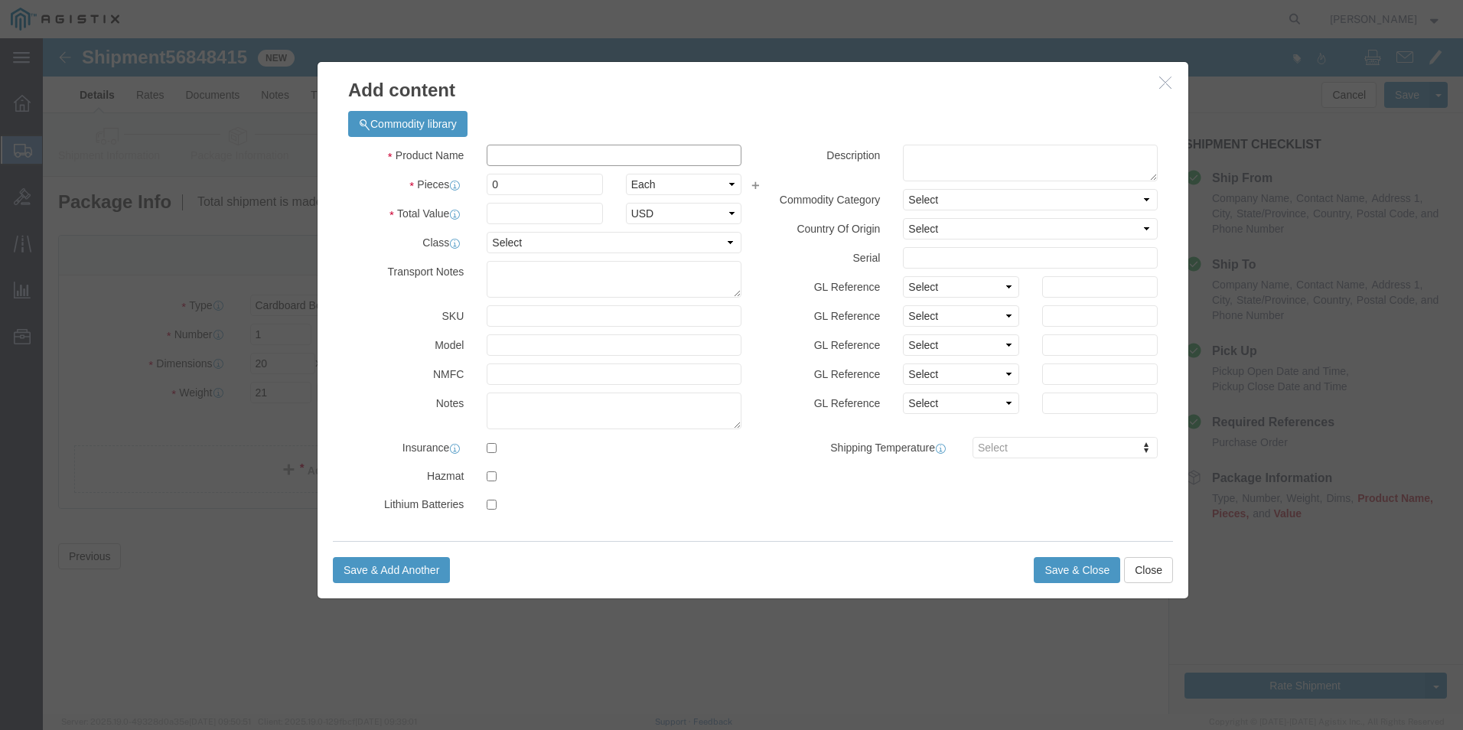
click input "text"
type input "DWT"
drag, startPoint x: 484, startPoint y: 114, endPoint x: 394, endPoint y: 114, distance: 89.5
click div "Product Name DWT DWT Name: TEMPEST, API DWT -109-71L1 Workstation (096190) Sku:…"
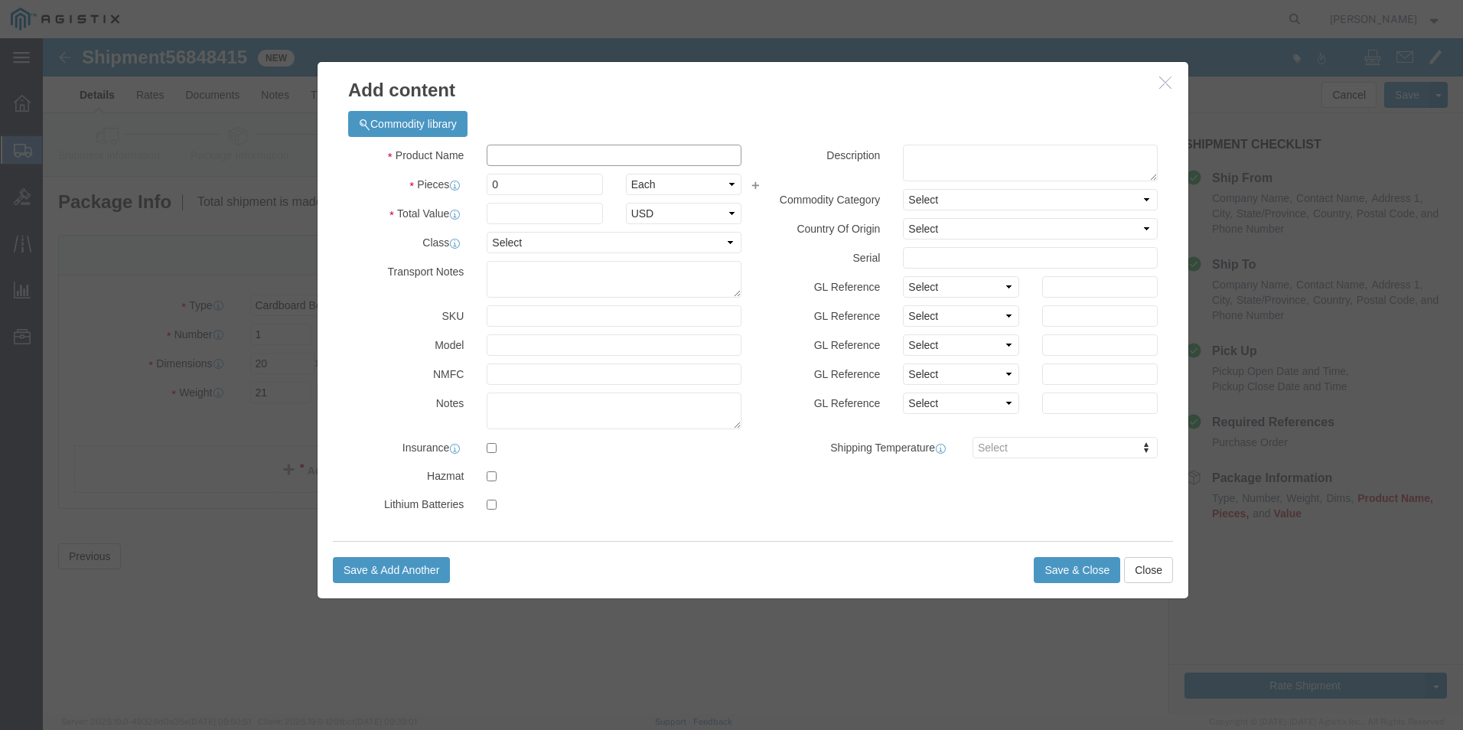
click input "text"
paste input "DWT-109-G3"
type input "DWT-109-G3"
click textarea
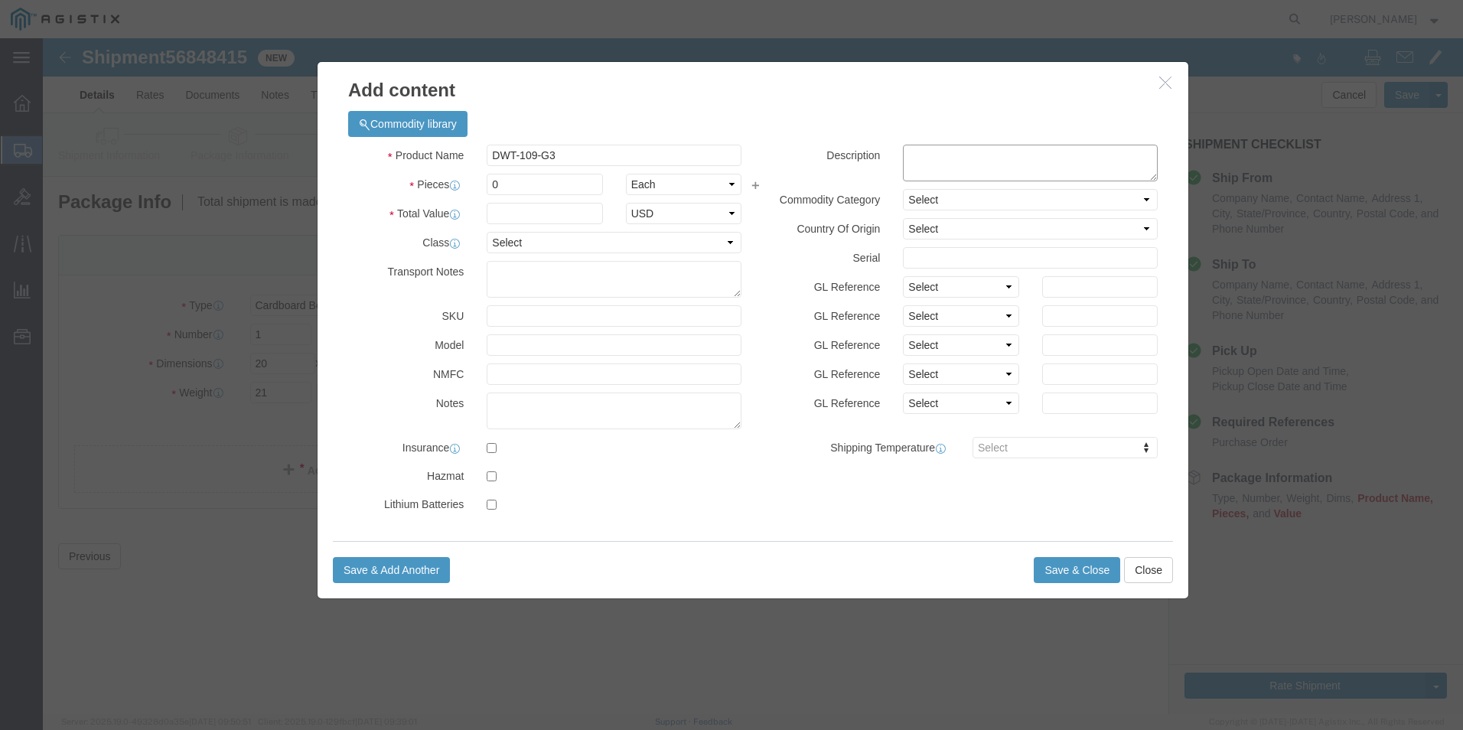
paste textarea "Workstation"
type textarea "Workstation"
click input "0"
type input "1"
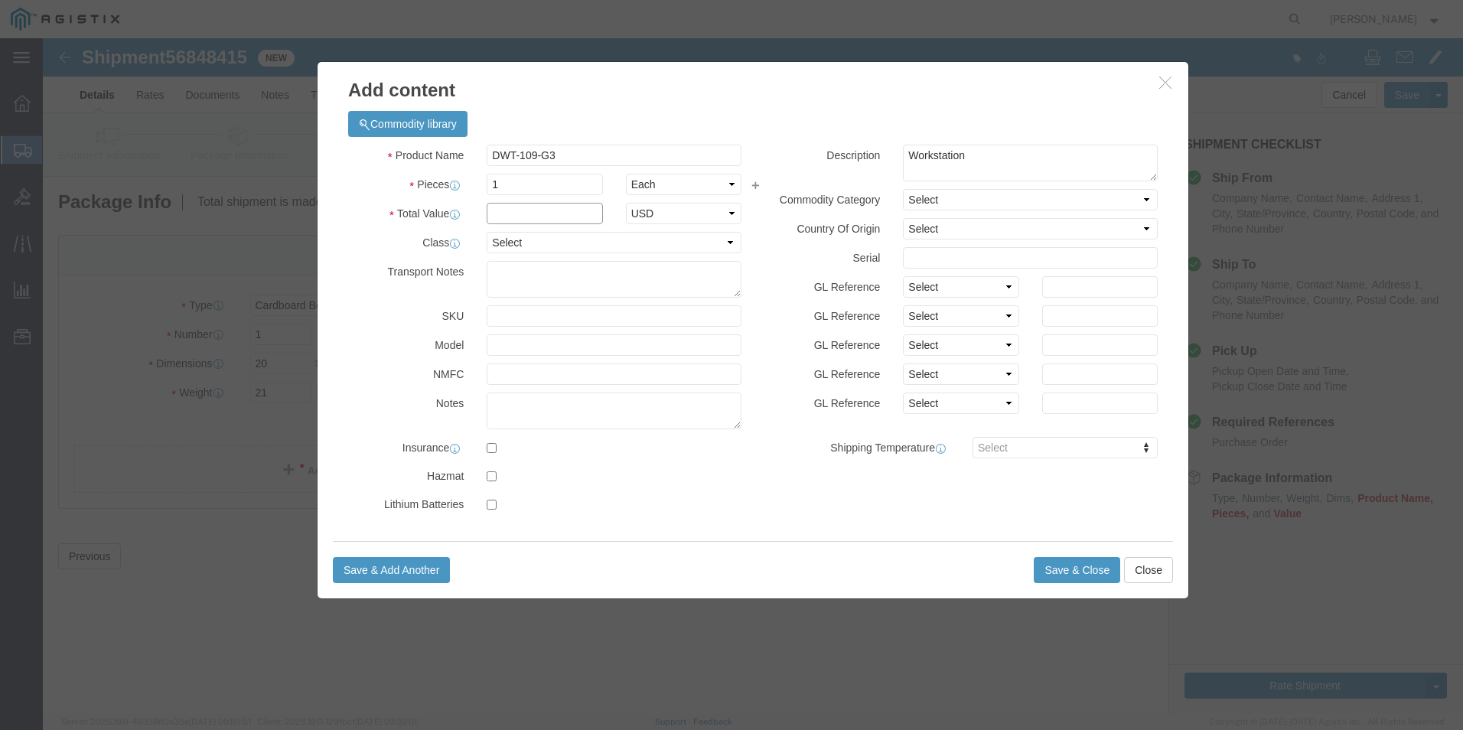
click input "text"
type input "8498.00"
click select "Select 50 55 60 65 70 85 92.5 100 125 175 250 300 400"
select select "92.5"
click select "Select 50 55 60 65 70 85 92.5 100 125 175 250 300 400"
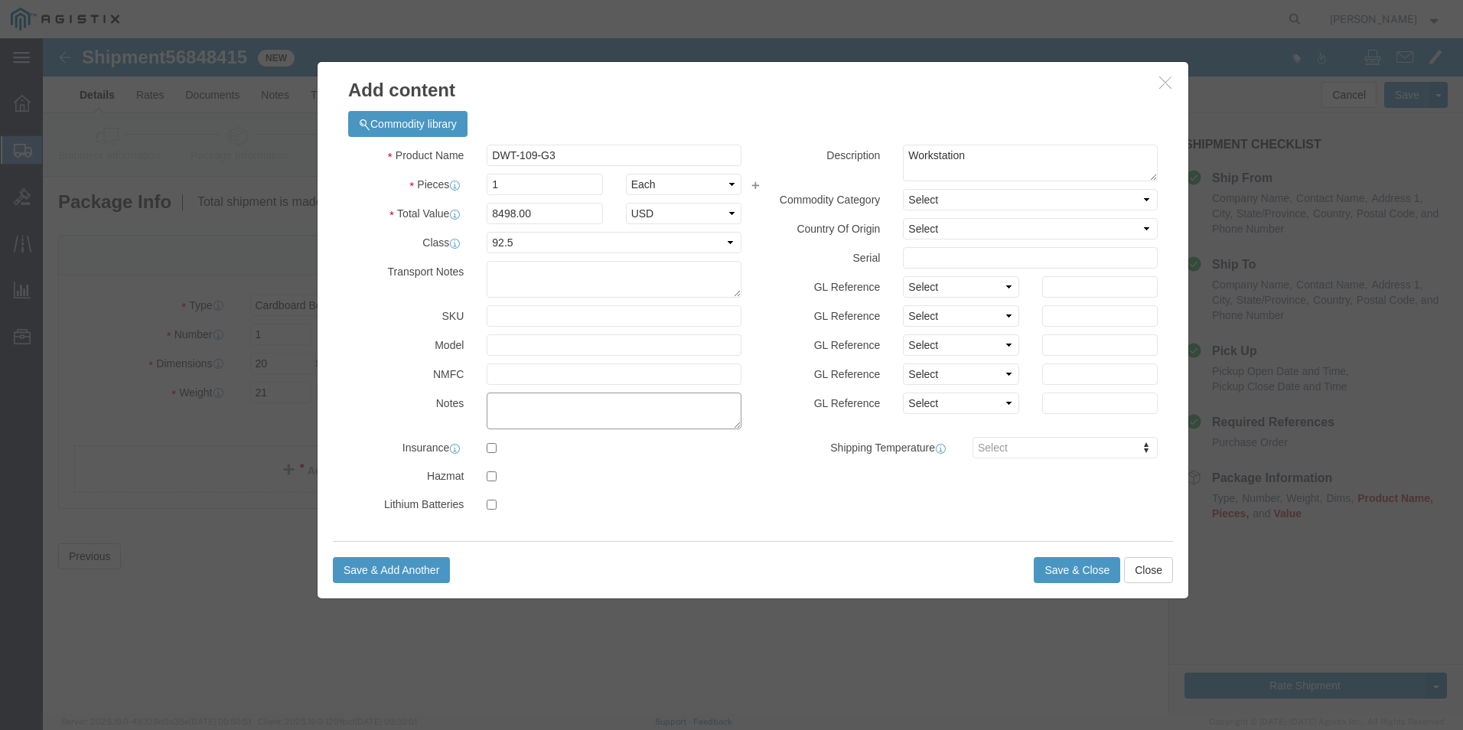
click textarea
type textarea "ASSET TAG: RMA"
click select "Select [GEOGRAPHIC_DATA] [GEOGRAPHIC_DATA] [GEOGRAPHIC_DATA] [GEOGRAPHIC_DATA] …"
select select "US"
click select "Select [GEOGRAPHIC_DATA] [GEOGRAPHIC_DATA] [GEOGRAPHIC_DATA] [GEOGRAPHIC_DATA] …"
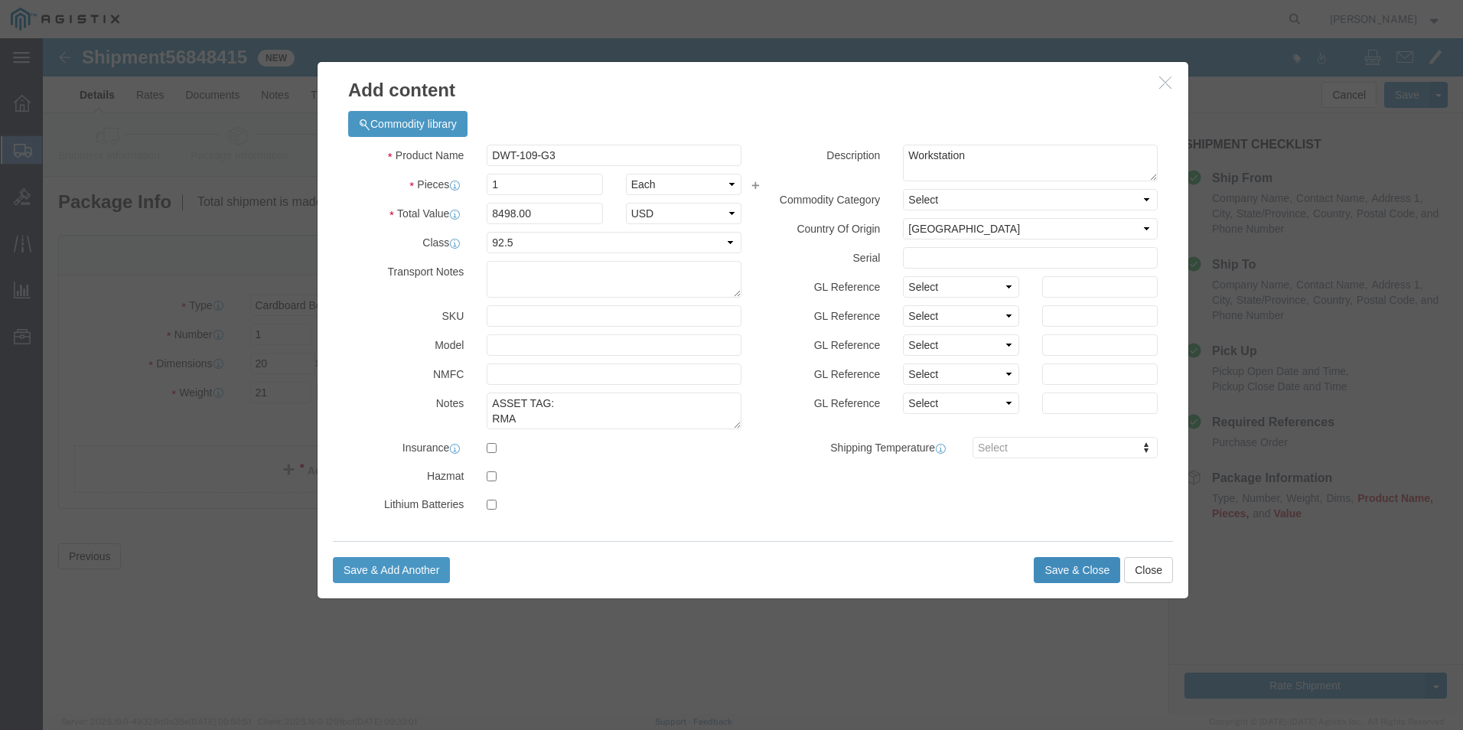
click button "Save & Close"
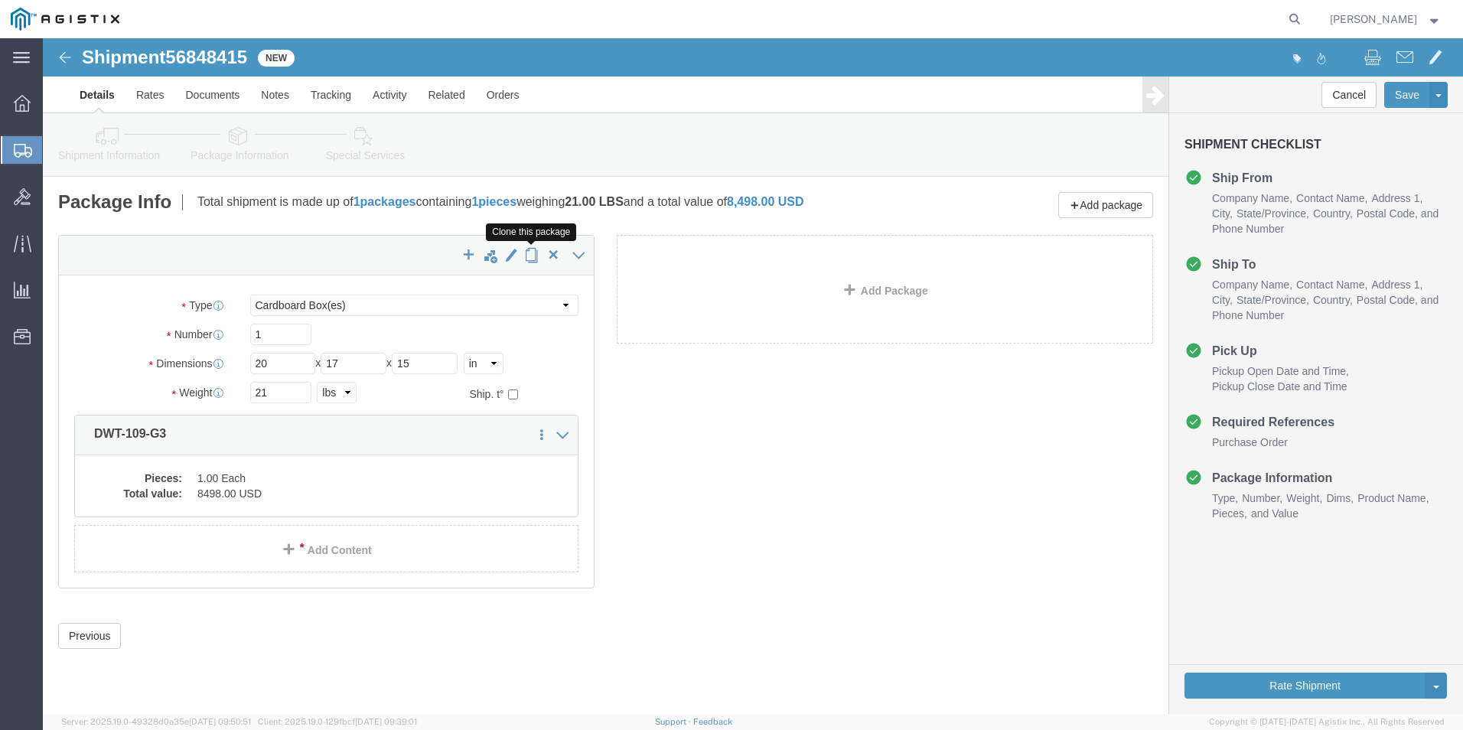
click span "button"
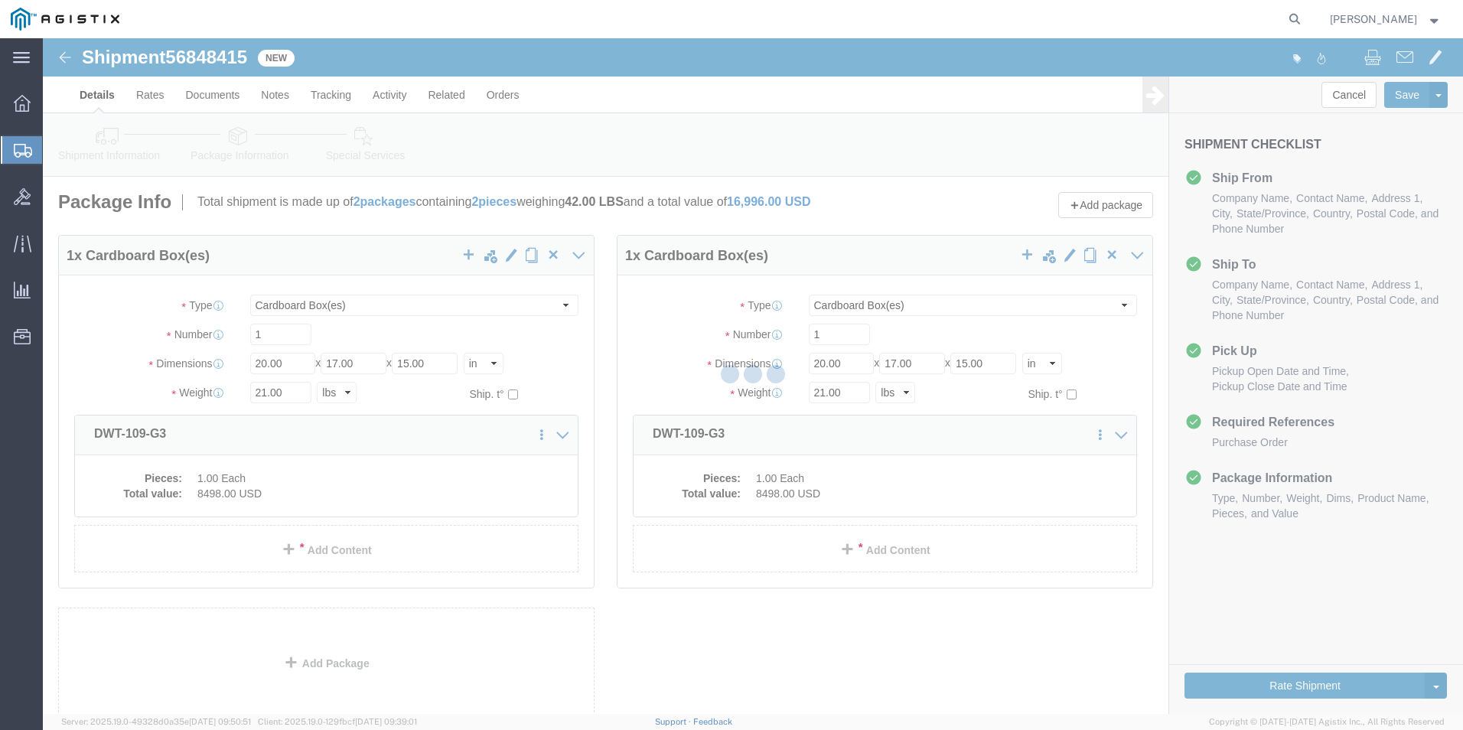
select select "CBOX"
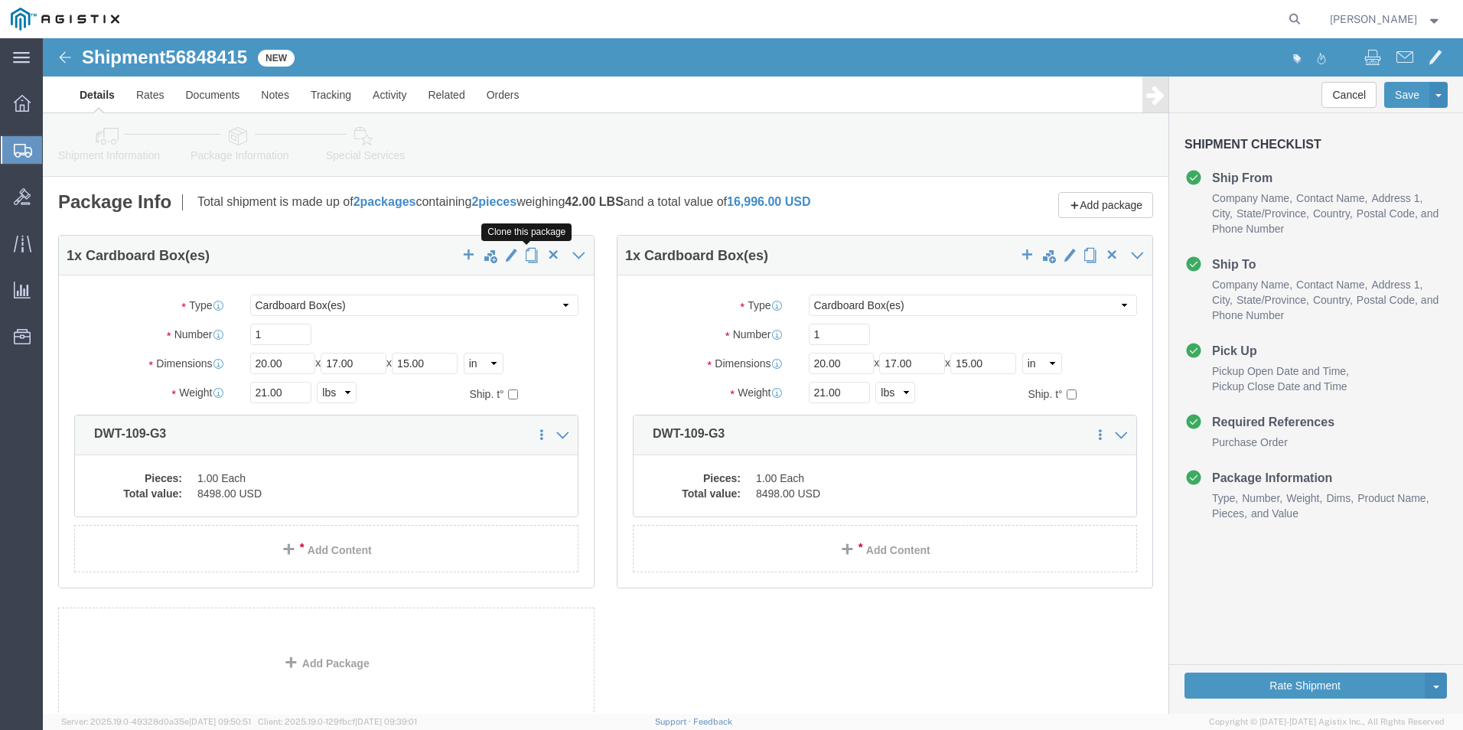
click span "button"
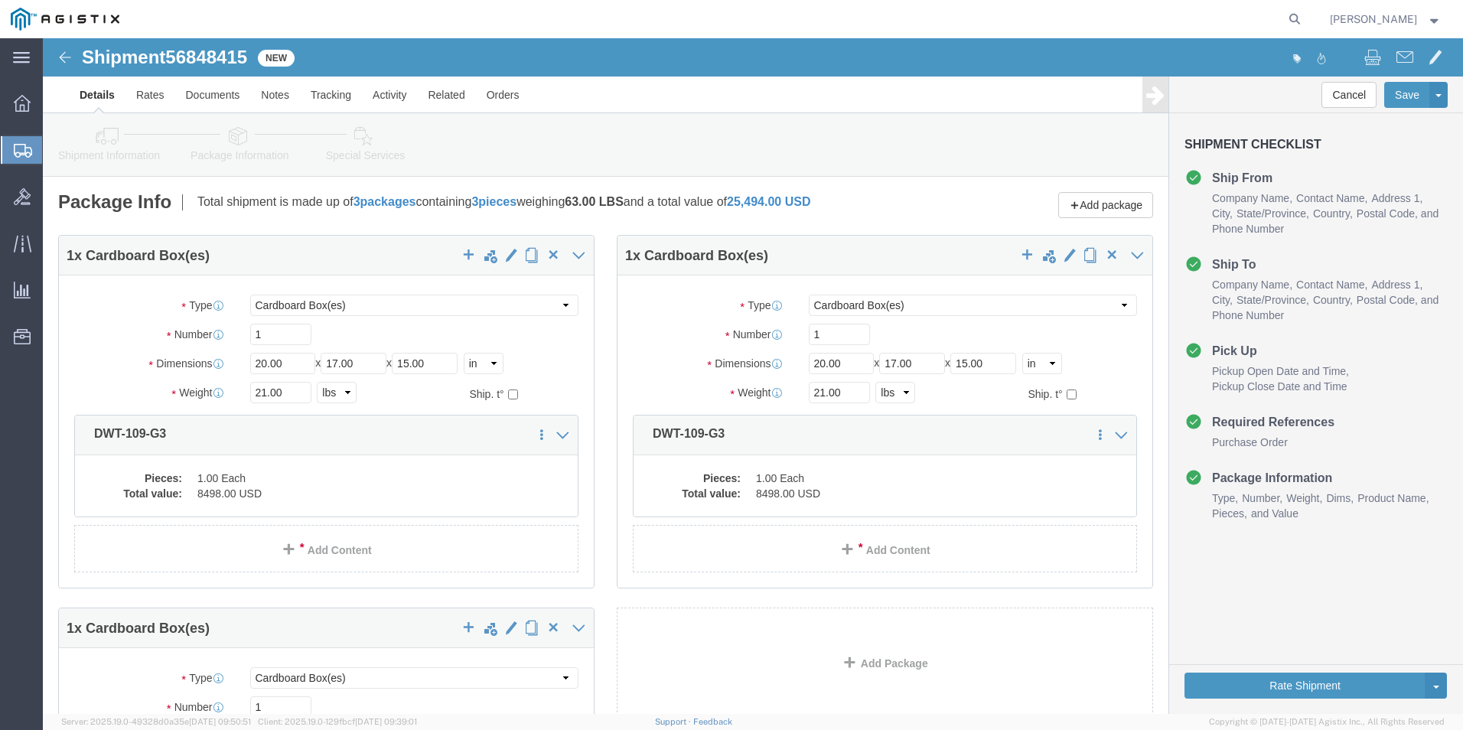
select select "CBOX"
click dd "1.00 Each"
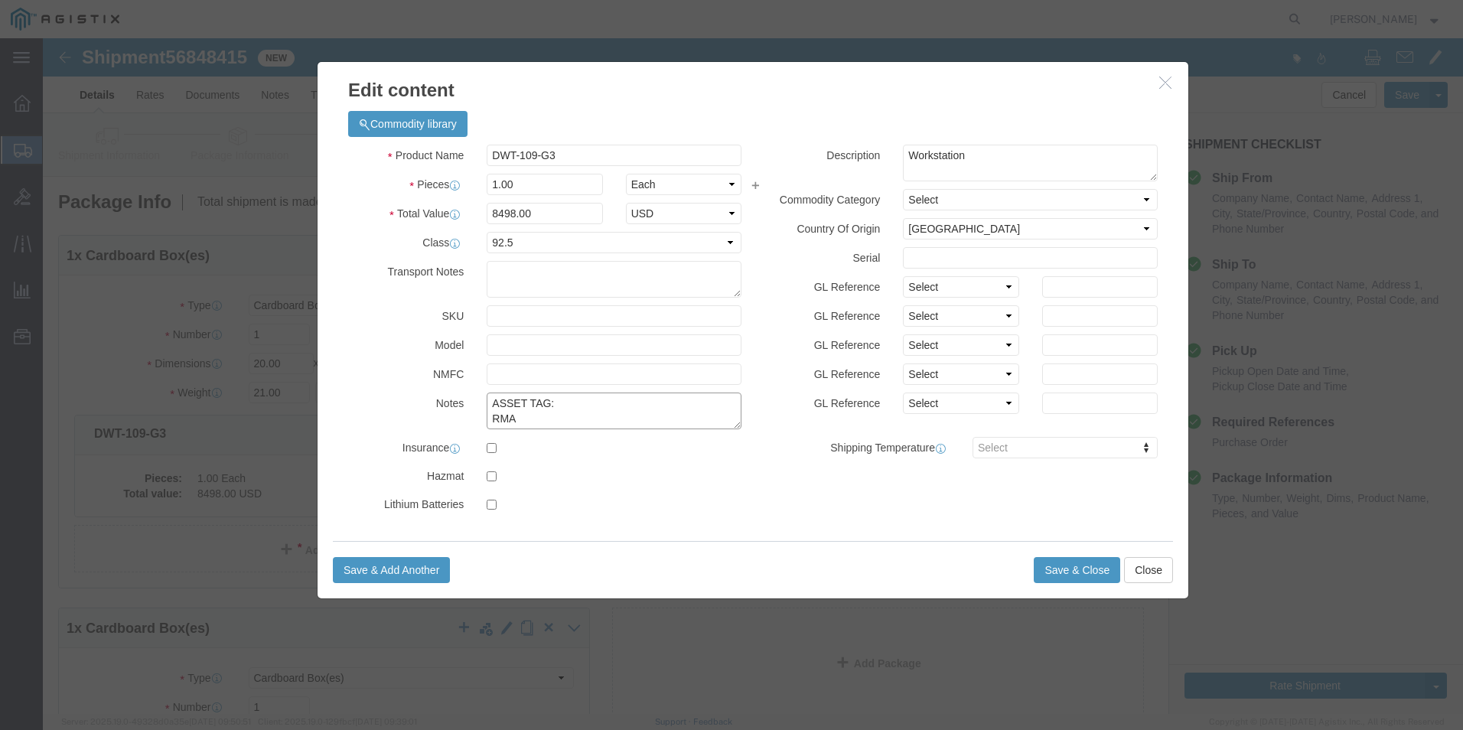
click textarea "ASSET TAG: RMA"
paste textarea "101176"
type textarea "ASSET TAG: 101176 RMA"
click input "text"
paste input "AP244450477"
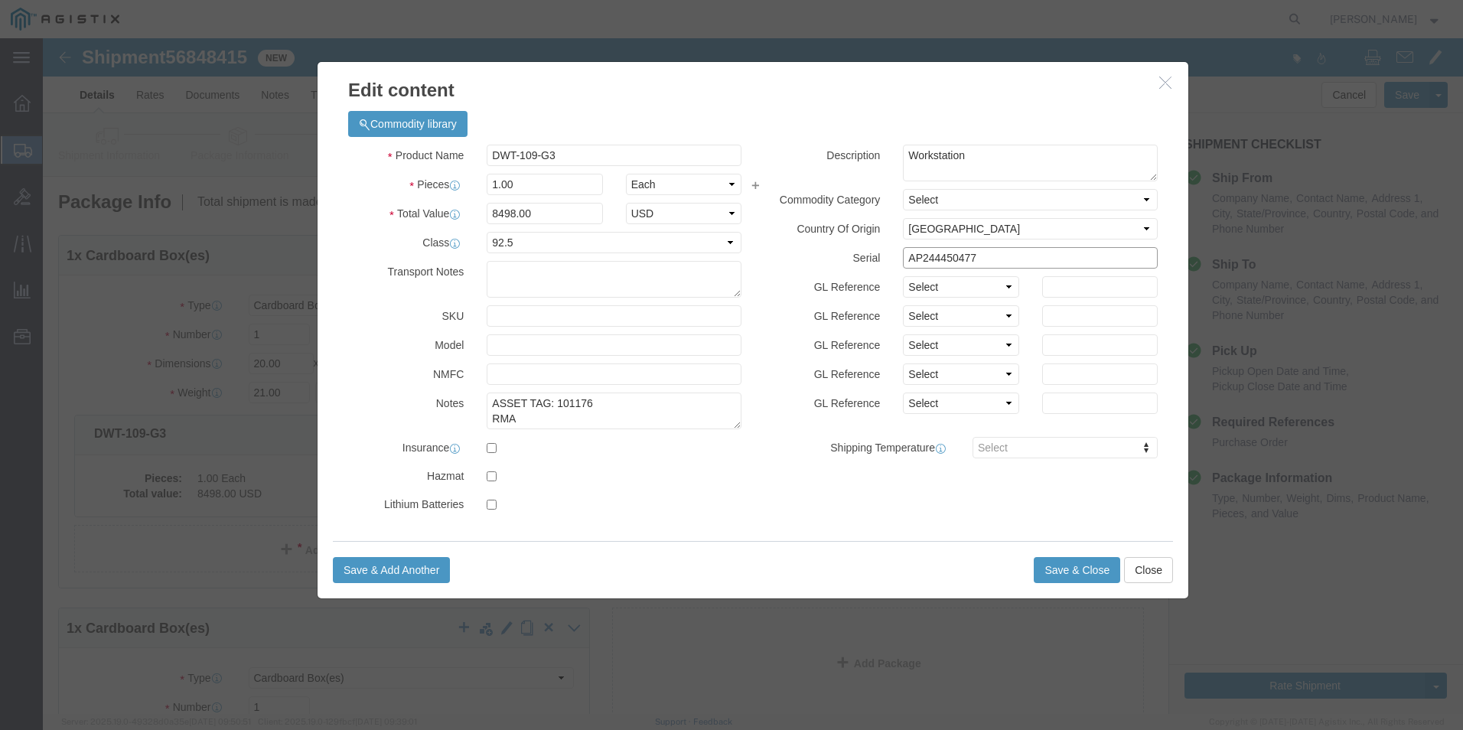
type input "AP244450477"
click textarea "ASSET TAG: RMA"
paste textarea "CR25-2255"
type textarea "ASSET TAG: 101176 RMA CR25-2255"
click button "Save & Close"
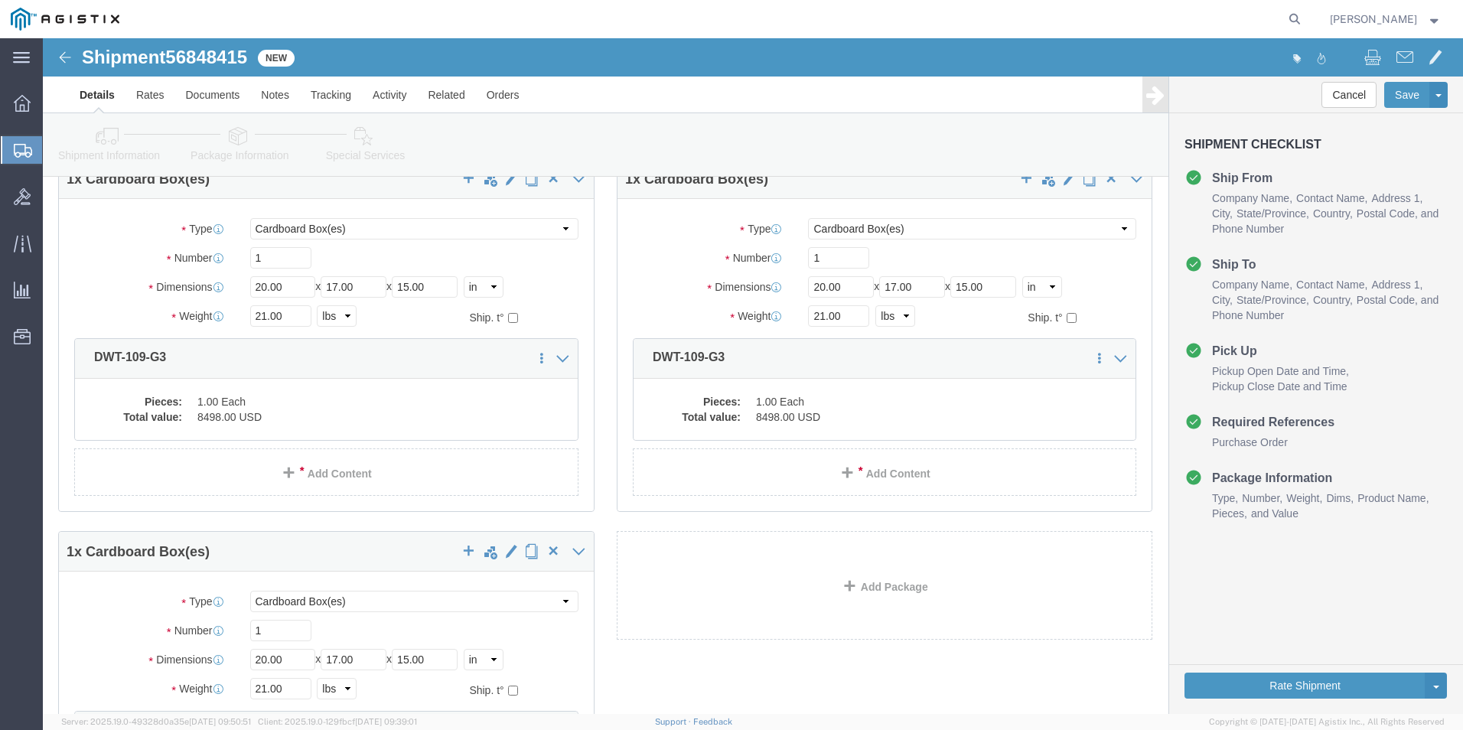
scroll to position [306, 0]
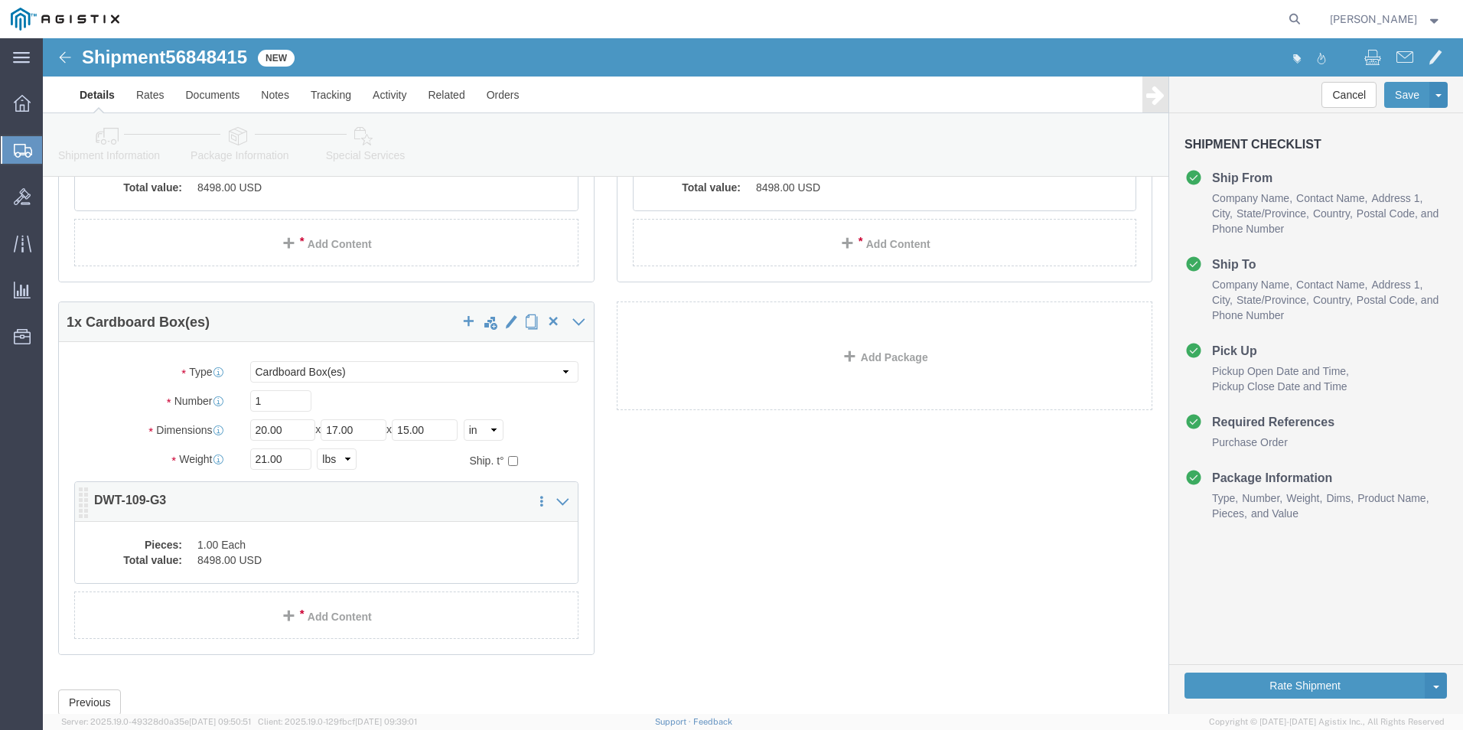
click dd "1.00 Each"
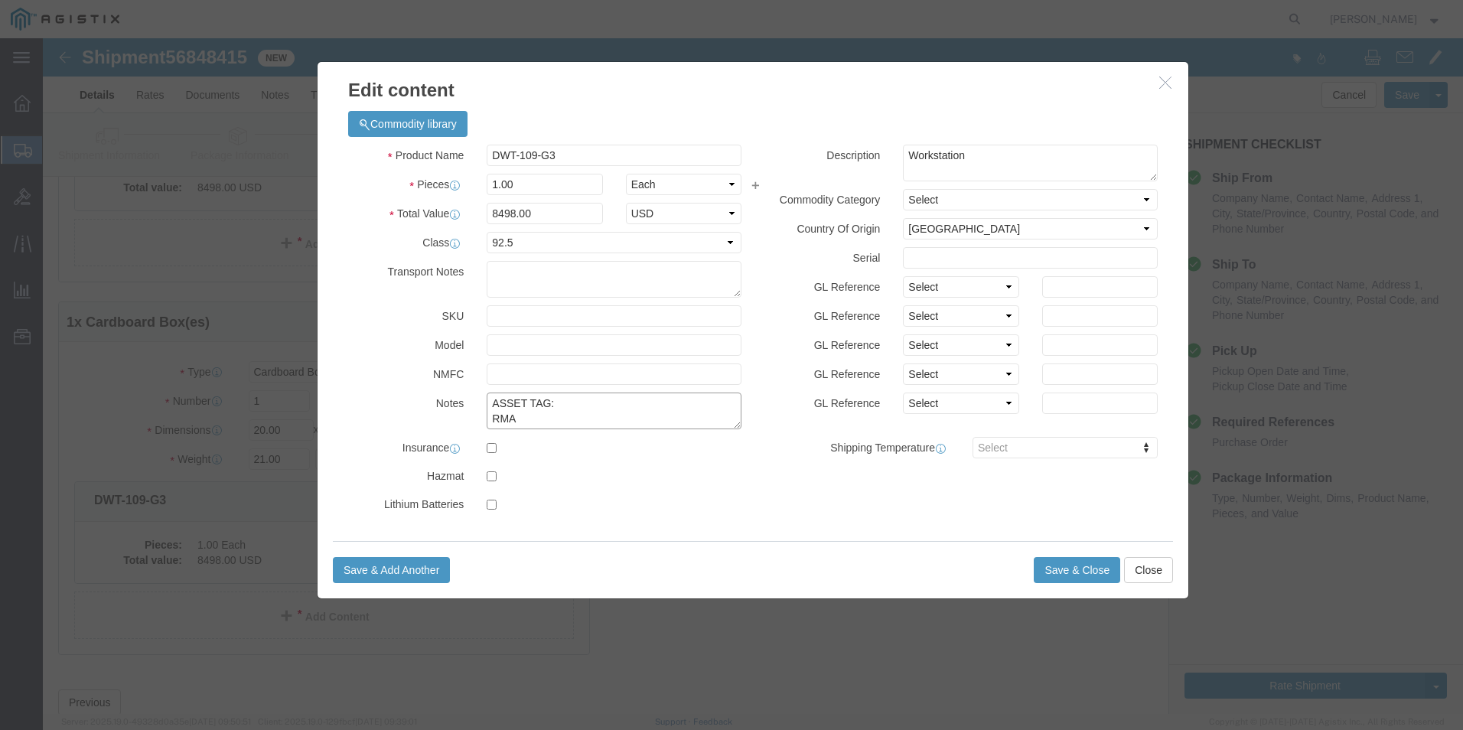
click textarea "ASSET TAG: RMA"
paste textarea "101178"
type textarea "ASSET TAG: 101178 RMA"
click textarea "ASSET TAG: RMA"
click input "text"
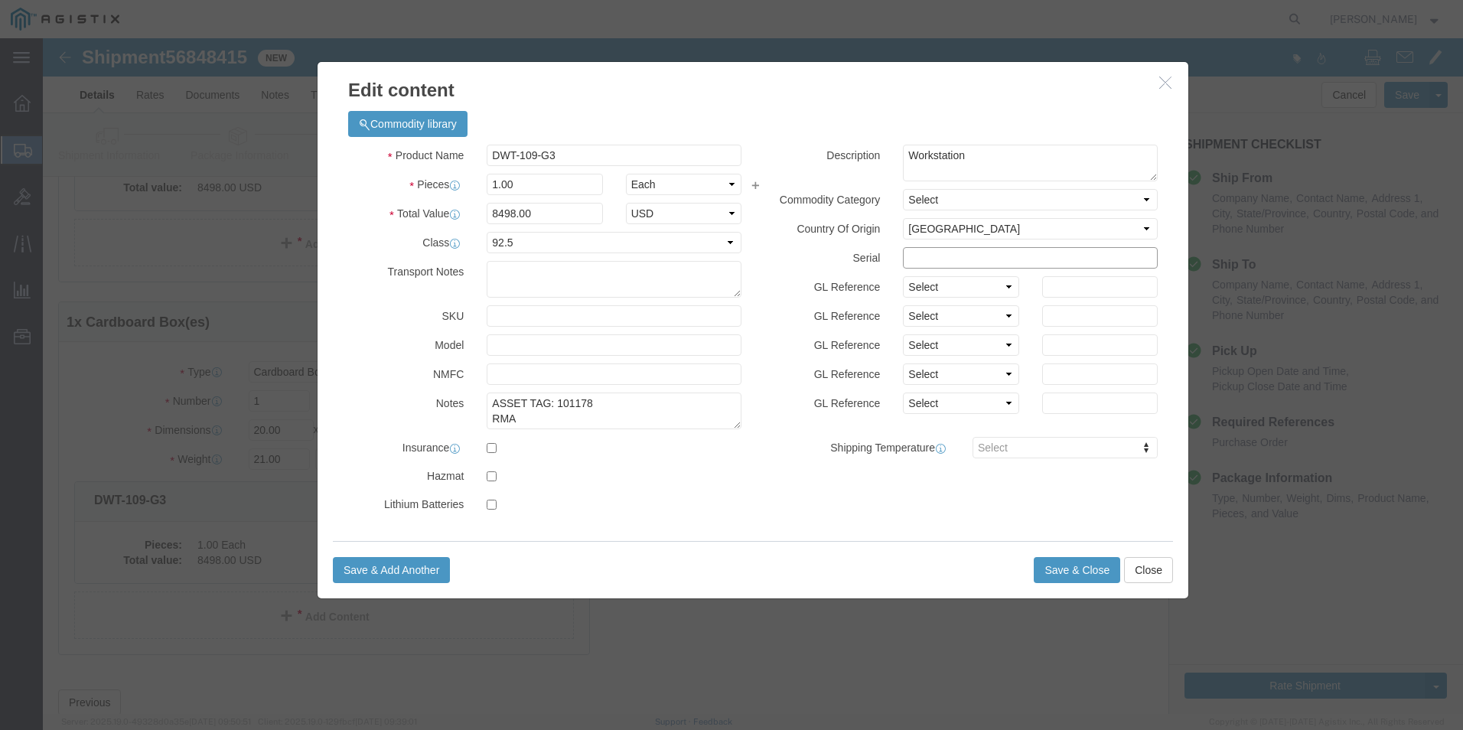
paste input "AP244450479"
type input "AP244450479"
click textarea "ASSET TAG: RMA"
paste textarea "CR25-2260"
type textarea "ASSET TAG: 101178 RMA CR25-2260"
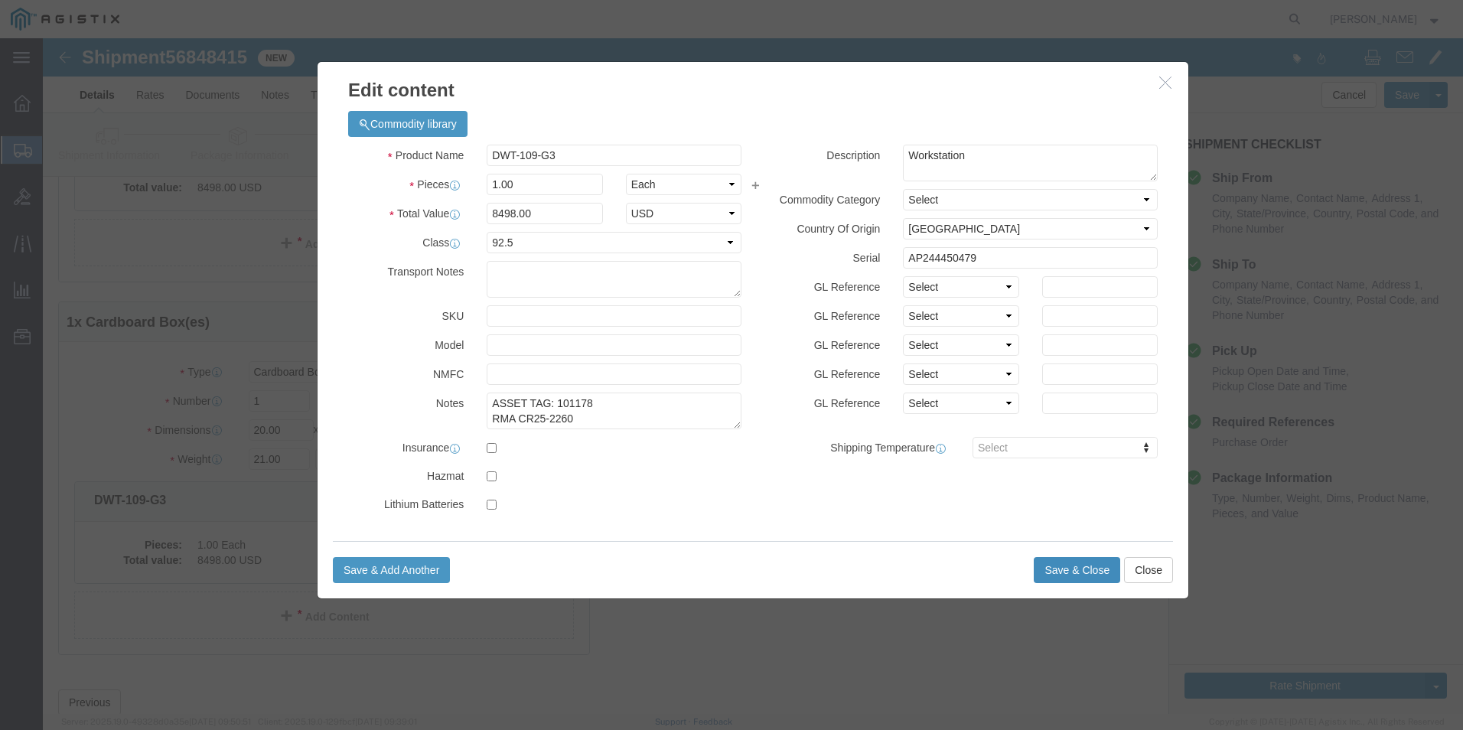
click button "Save & Close"
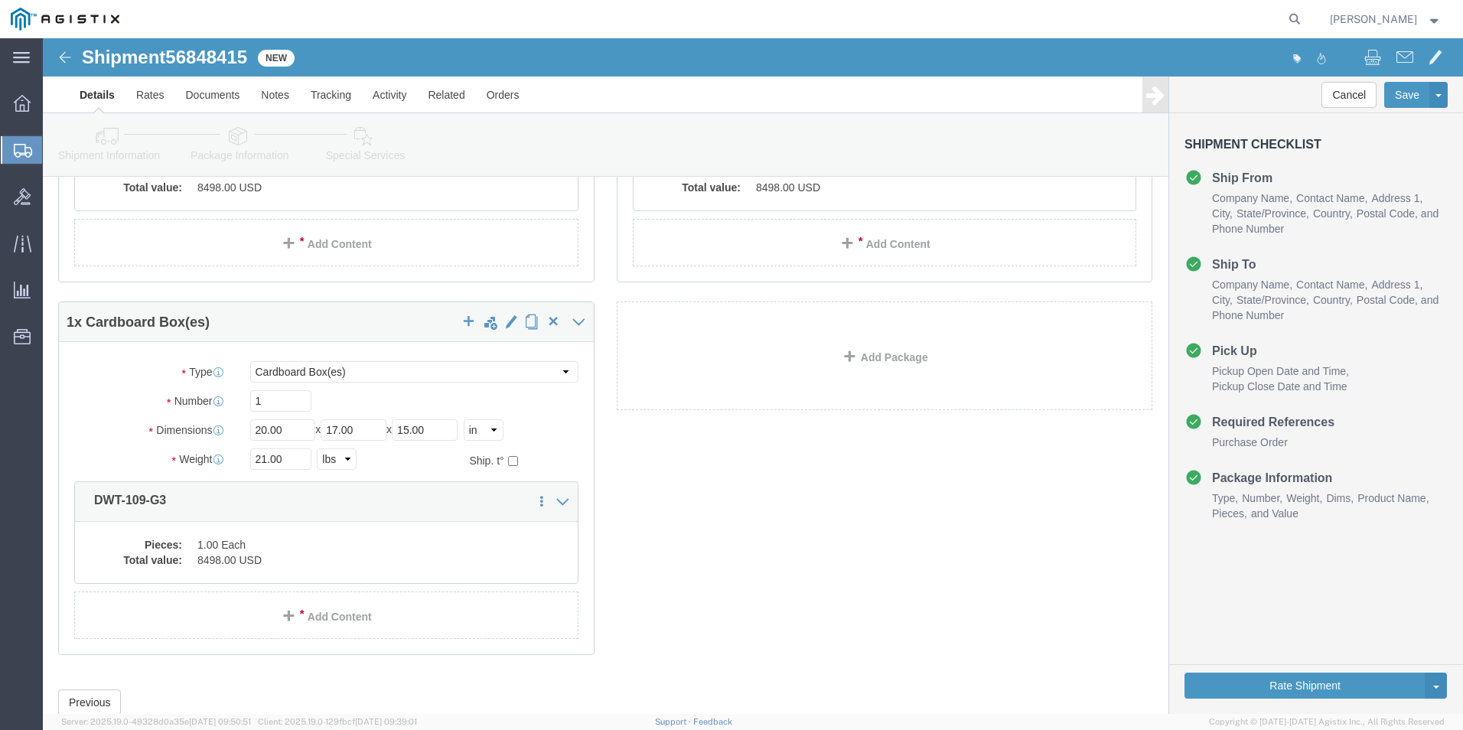
scroll to position [230, 0]
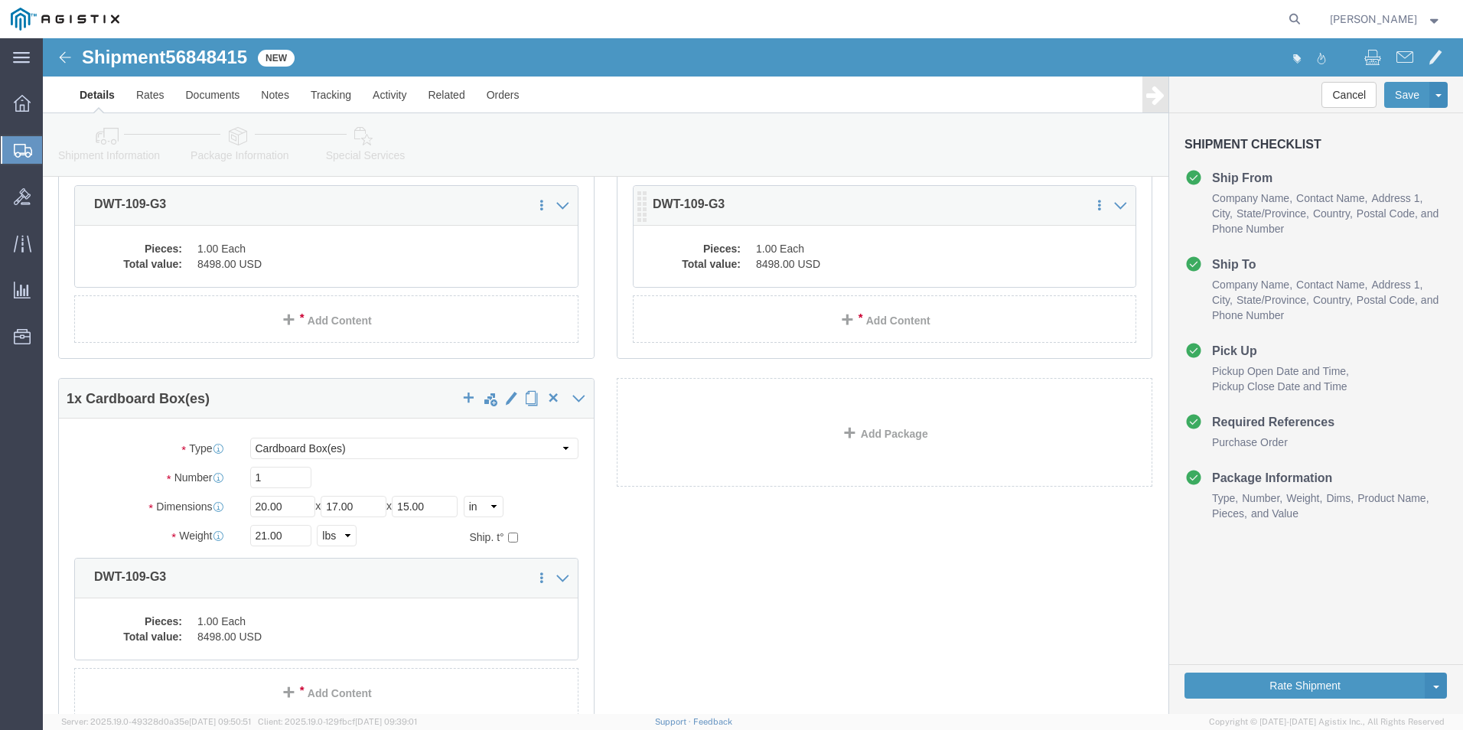
click dd "8498.00 USD"
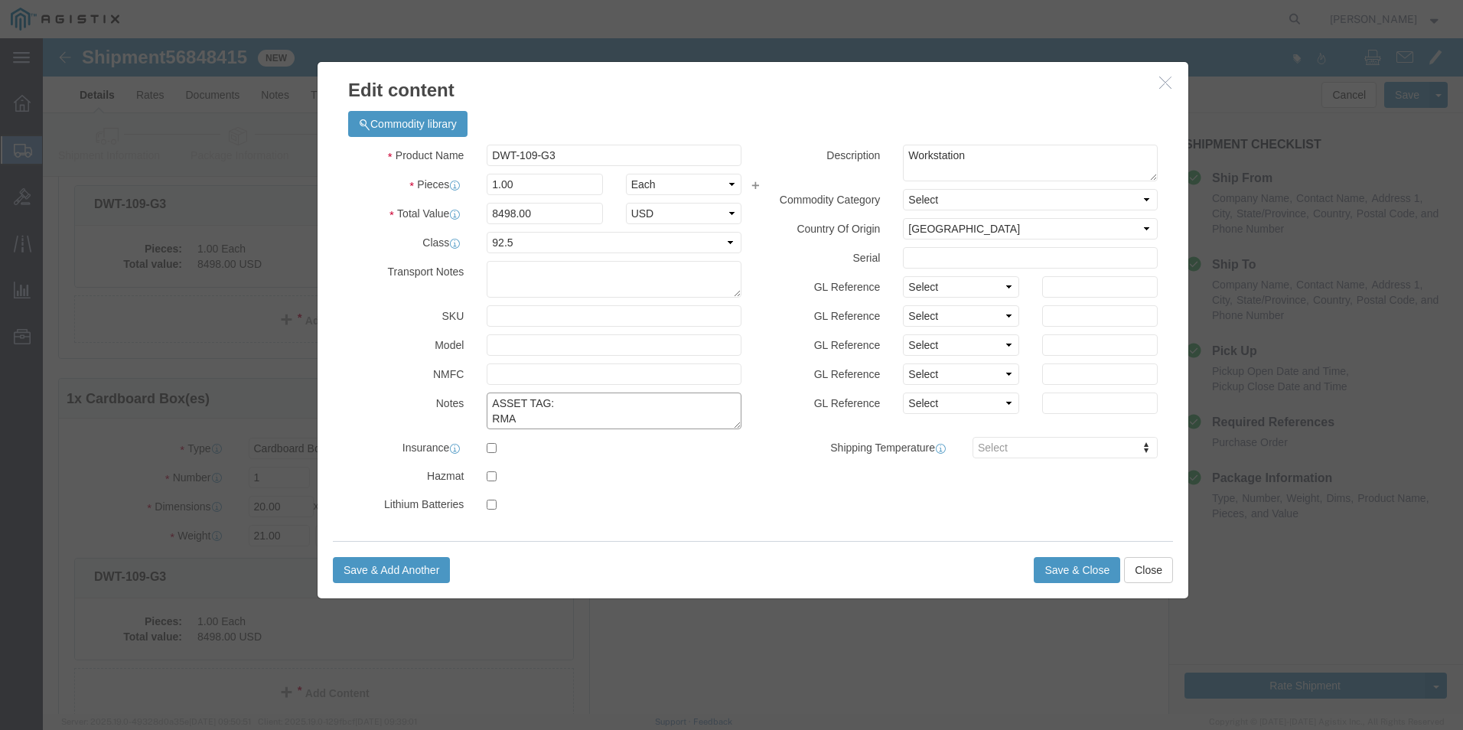
click textarea "ASSET TAG: RMA"
paste textarea "101186"
type textarea "ASSET TAG: 101186 RMA"
click input "text"
paste input "AP244450481"
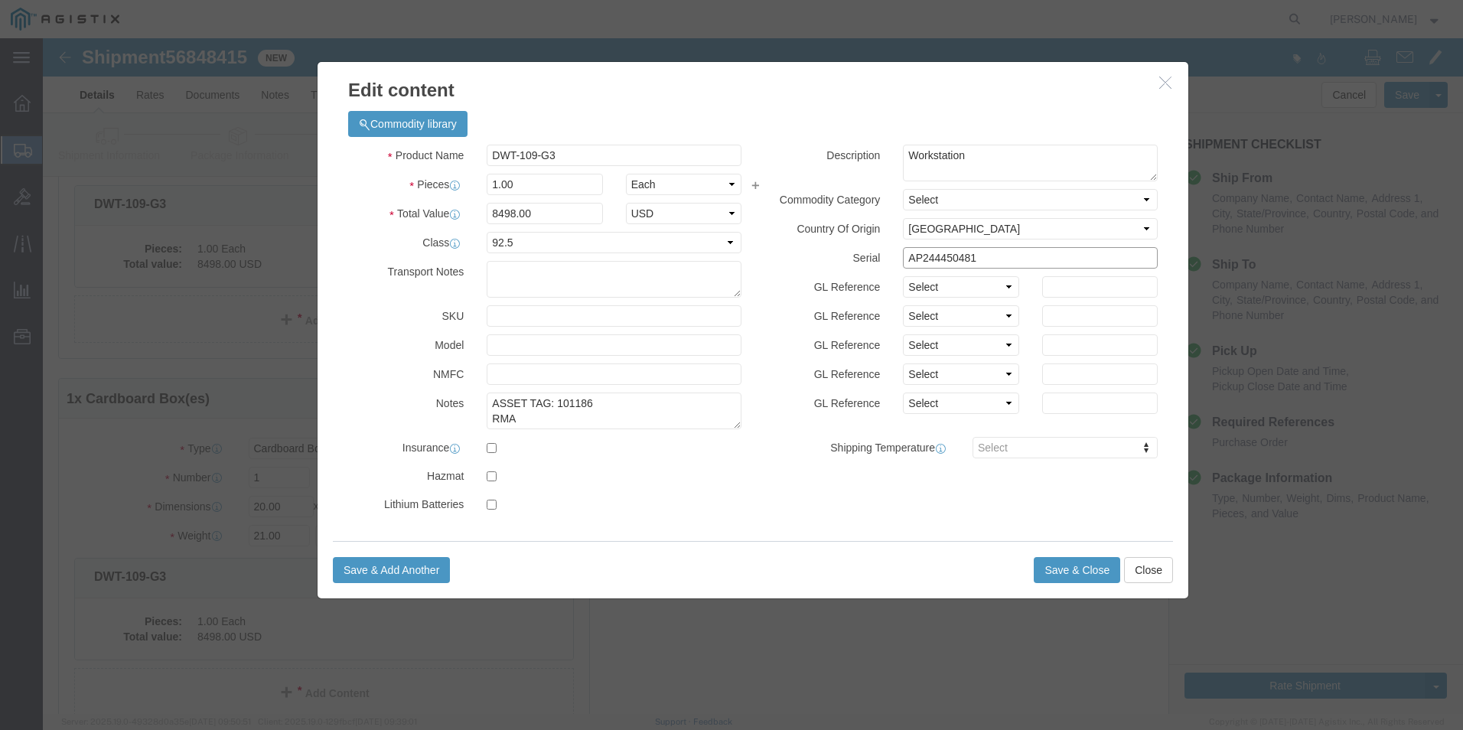
type input "AP244450481"
click textarea "ASSET TAG: RMA"
paste textarea "CR25-2256"
click textarea "ASSET TAG: RMA"
type textarea "ASSET TAG: 101186 RMA CR25-2256"
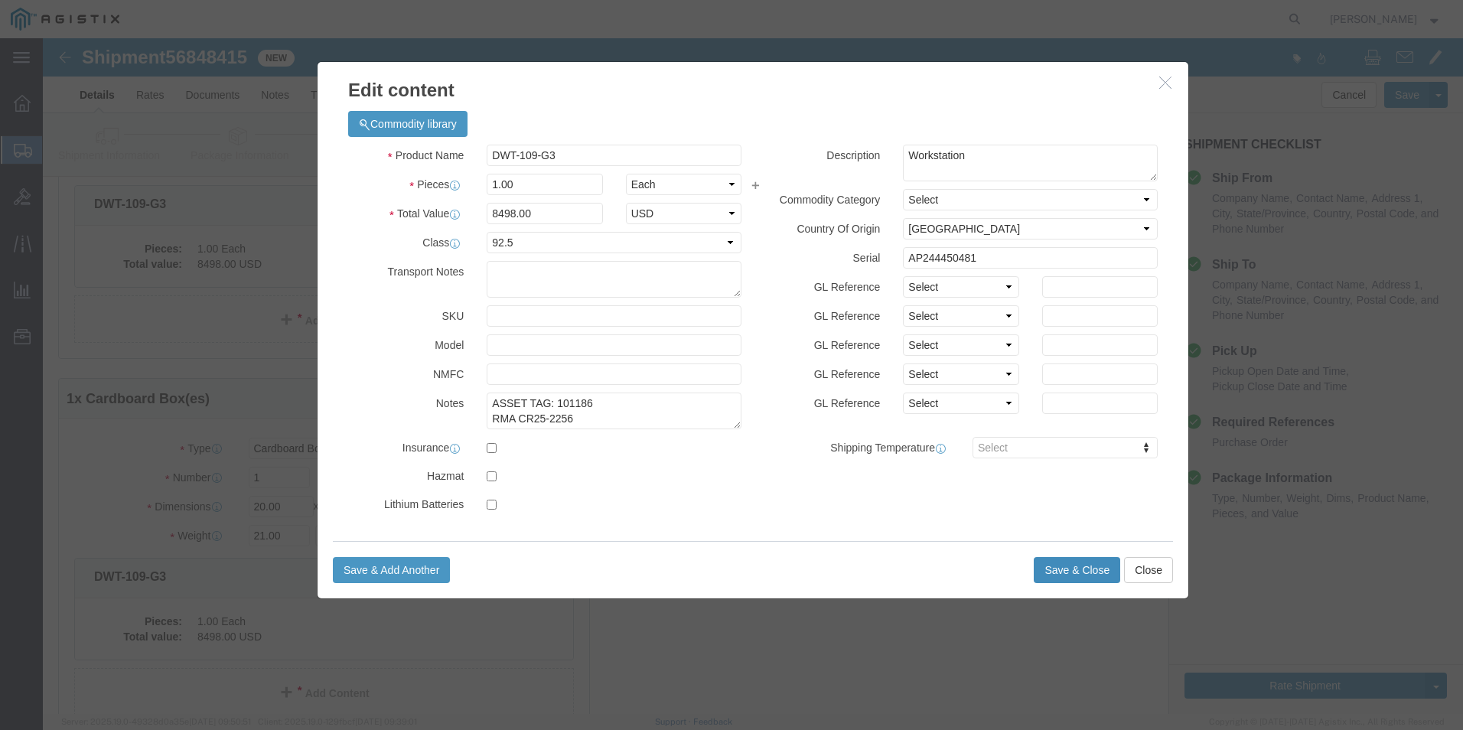
click button "Save & Close"
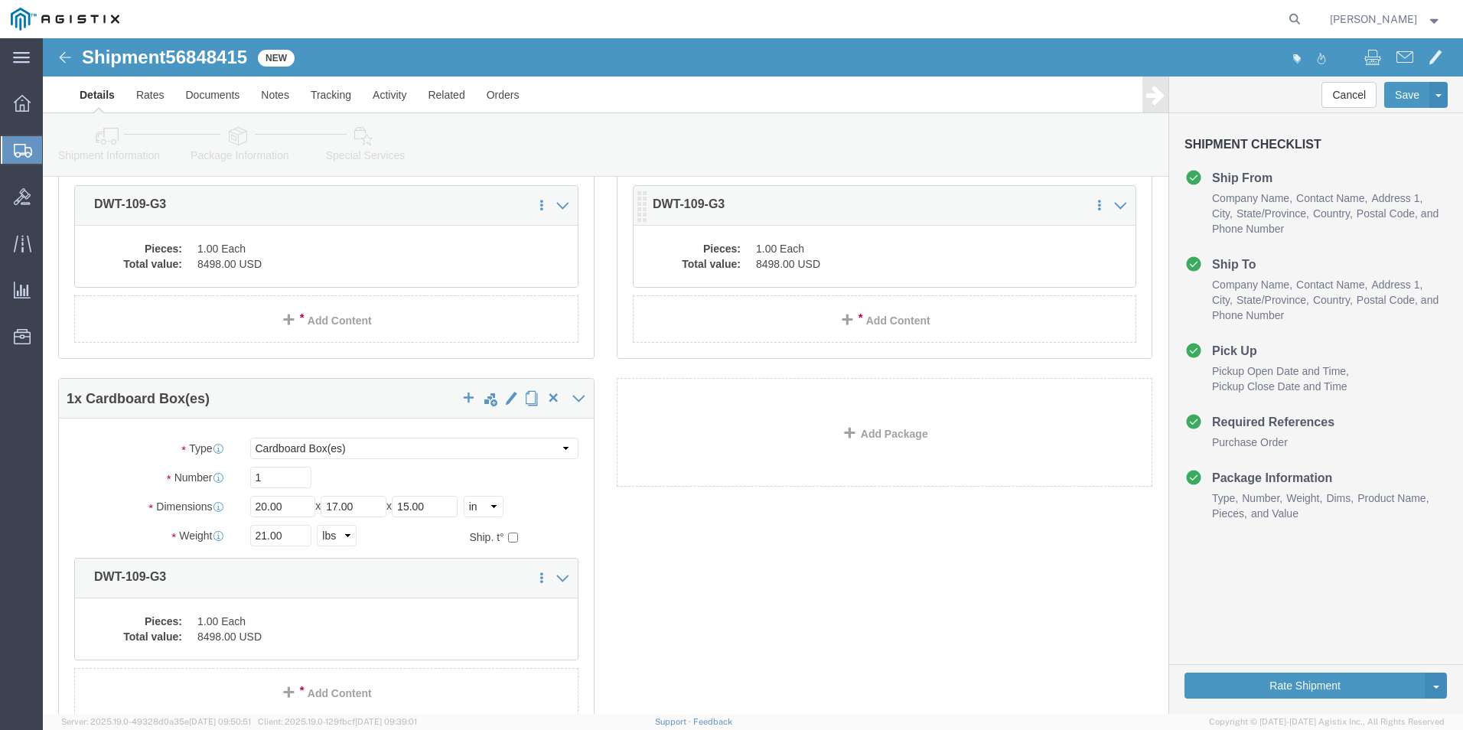
scroll to position [0, 0]
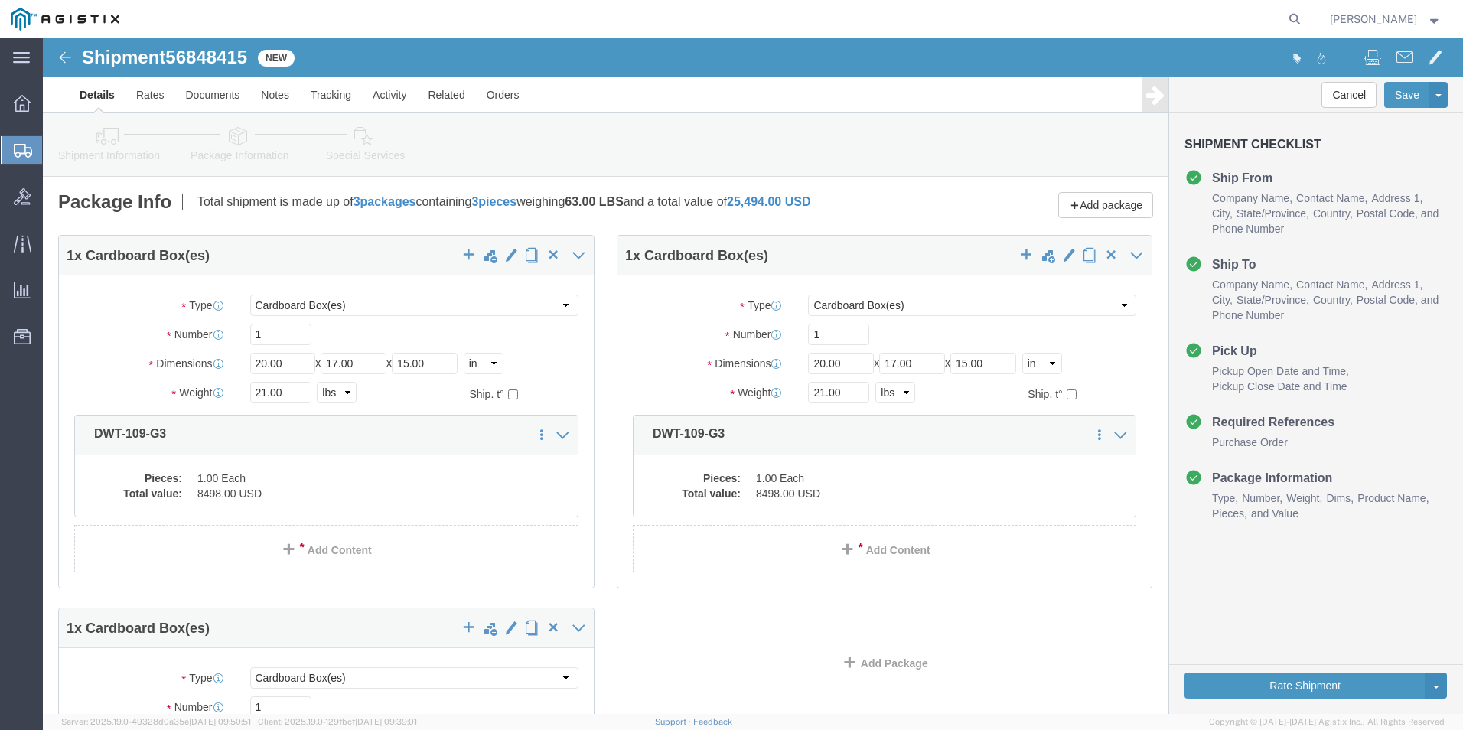
click span "56848415"
copy span "56848415"
